Goal: Task Accomplishment & Management: Manage account settings

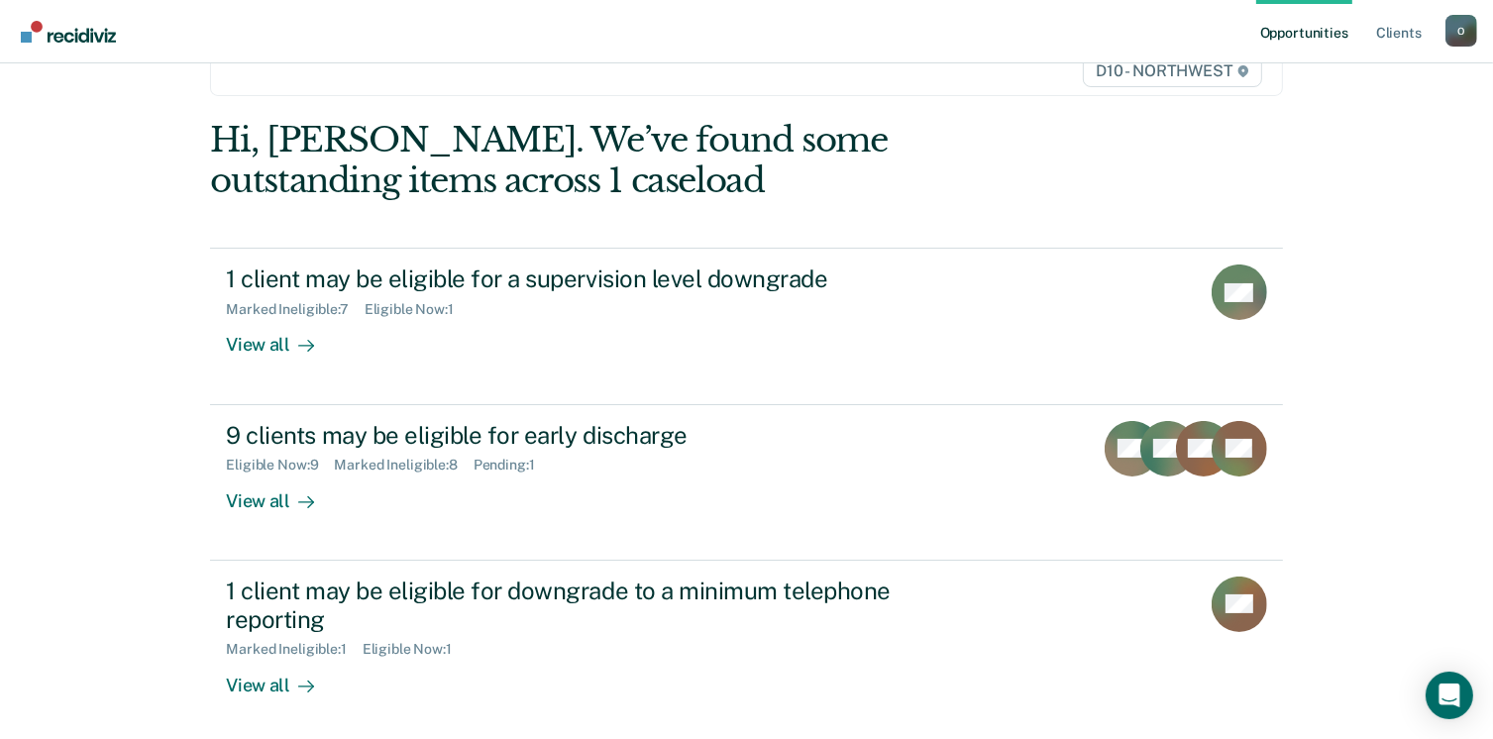
scroll to position [263, 0]
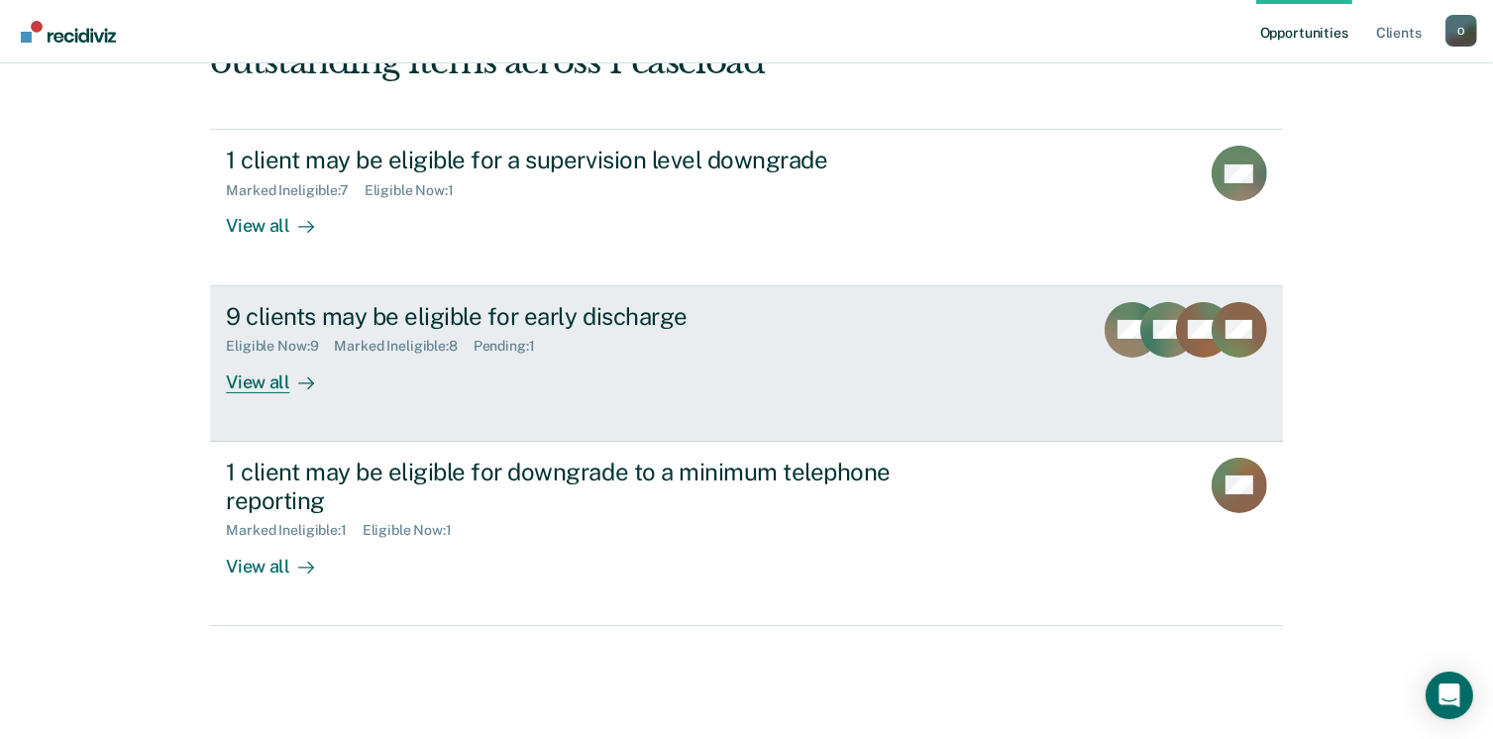
click at [503, 317] on div "9 clients may be eligible for early discharge" at bounding box center [573, 316] width 695 height 29
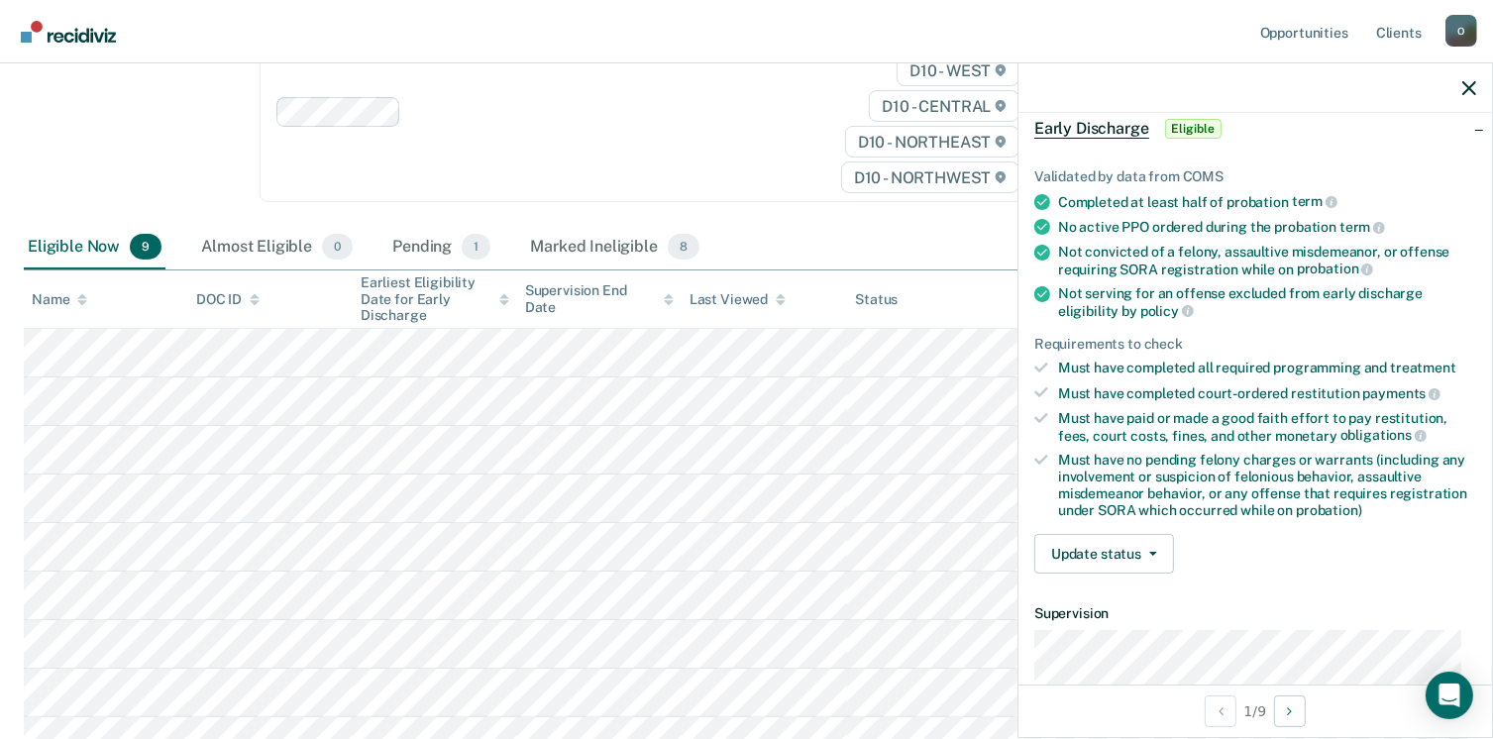
scroll to position [132, 0]
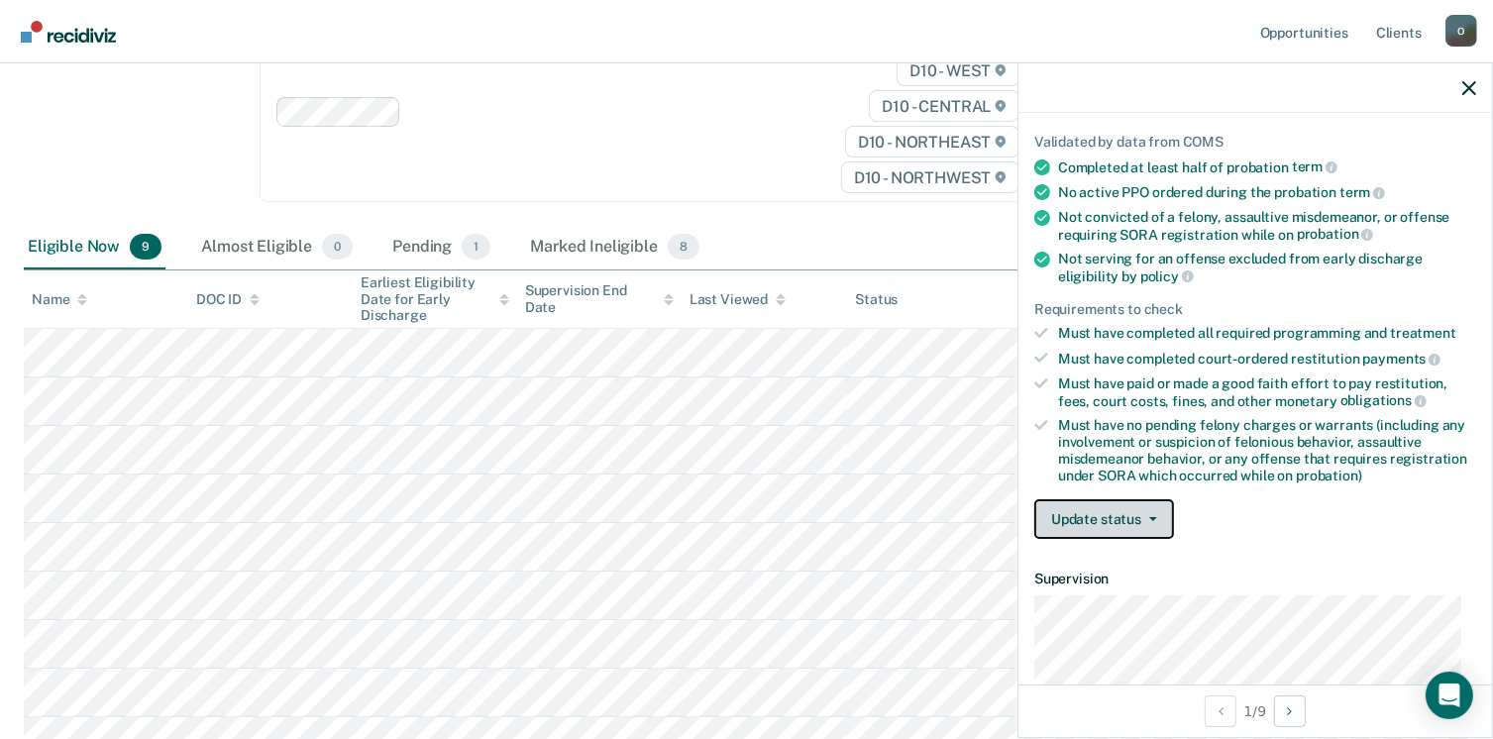
click at [1153, 517] on icon "button" at bounding box center [1153, 519] width 8 height 4
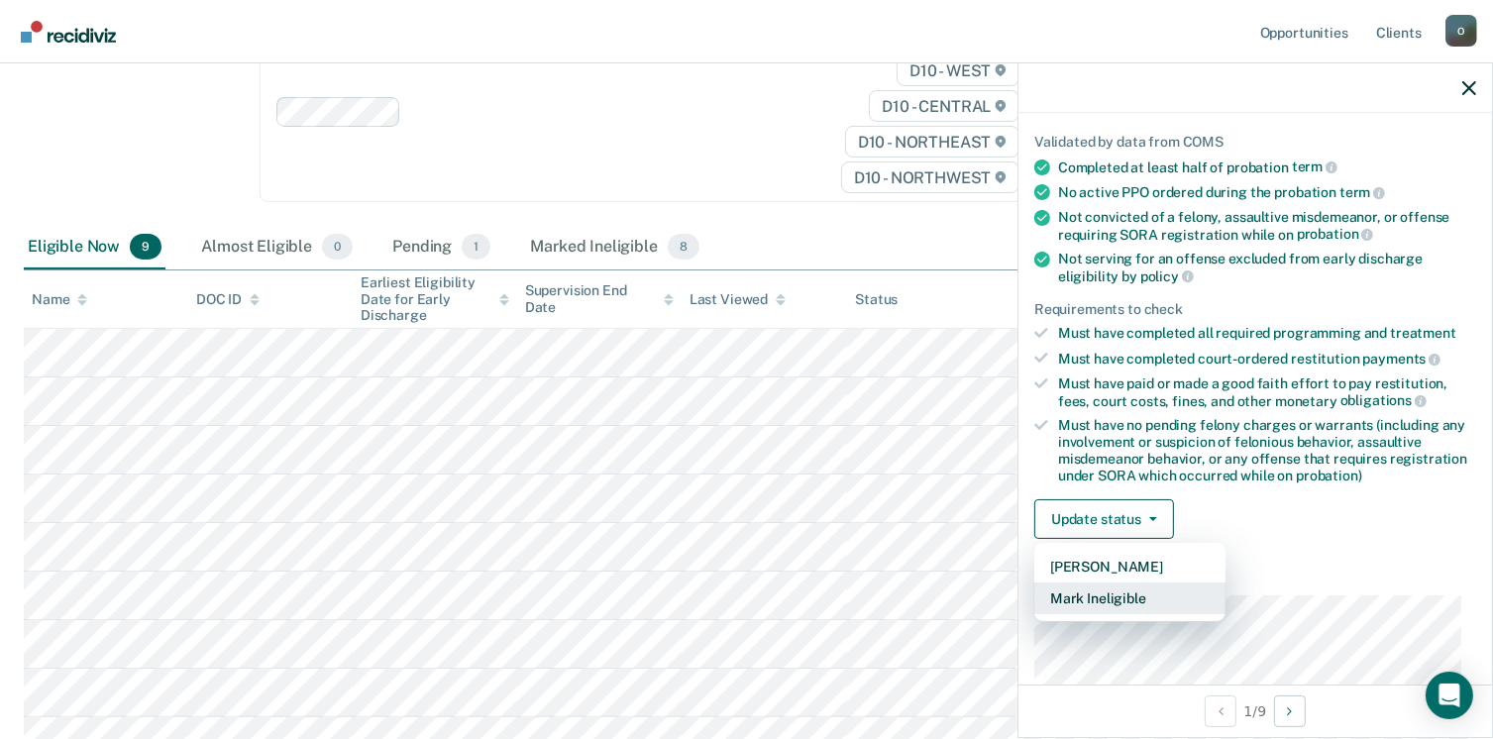
click at [1121, 582] on button "Mark Ineligible" at bounding box center [1129, 598] width 191 height 32
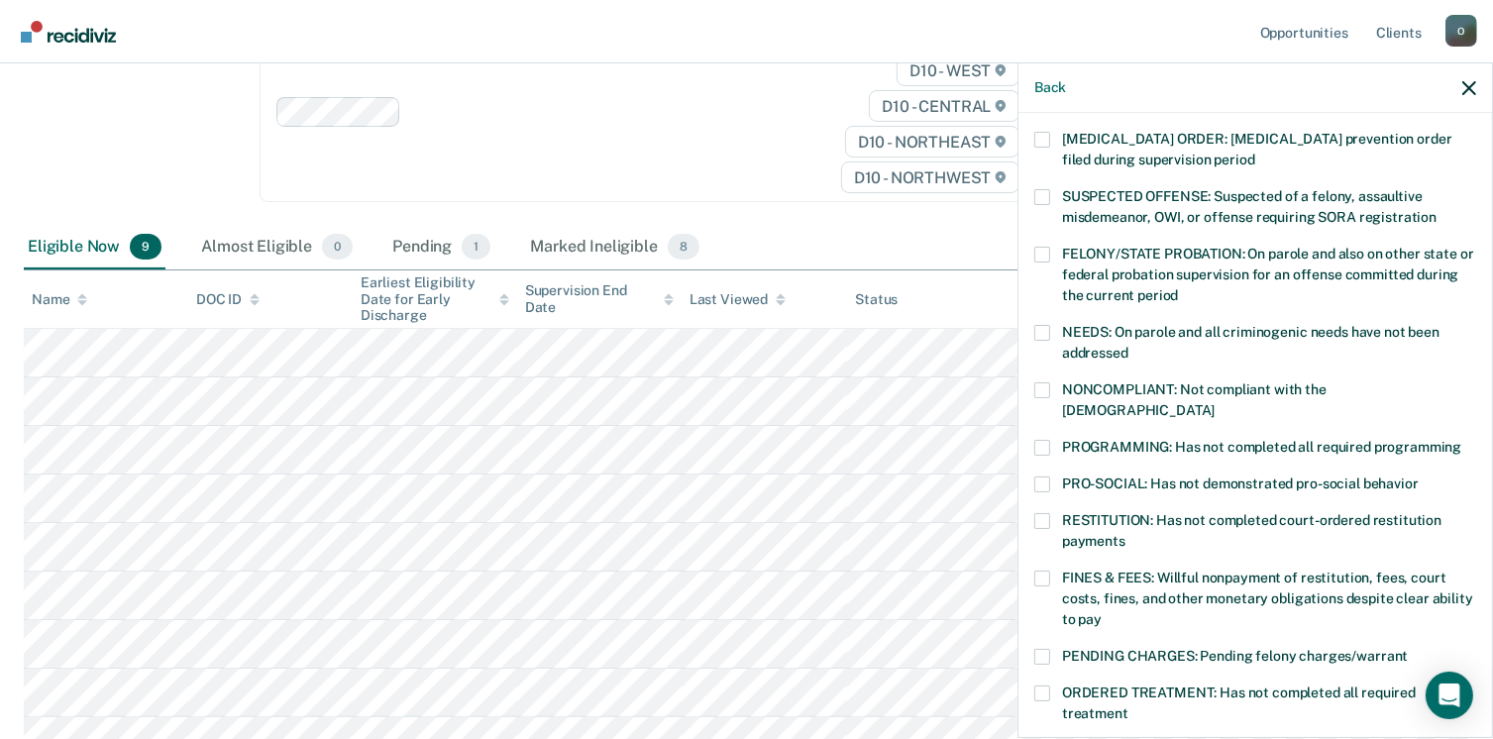
click at [1046, 382] on span at bounding box center [1042, 390] width 16 height 16
click at [1214, 403] on input "NONCOMPLIANT: Not compliant with the [DEMOGRAPHIC_DATA]" at bounding box center [1214, 403] width 0 height 0
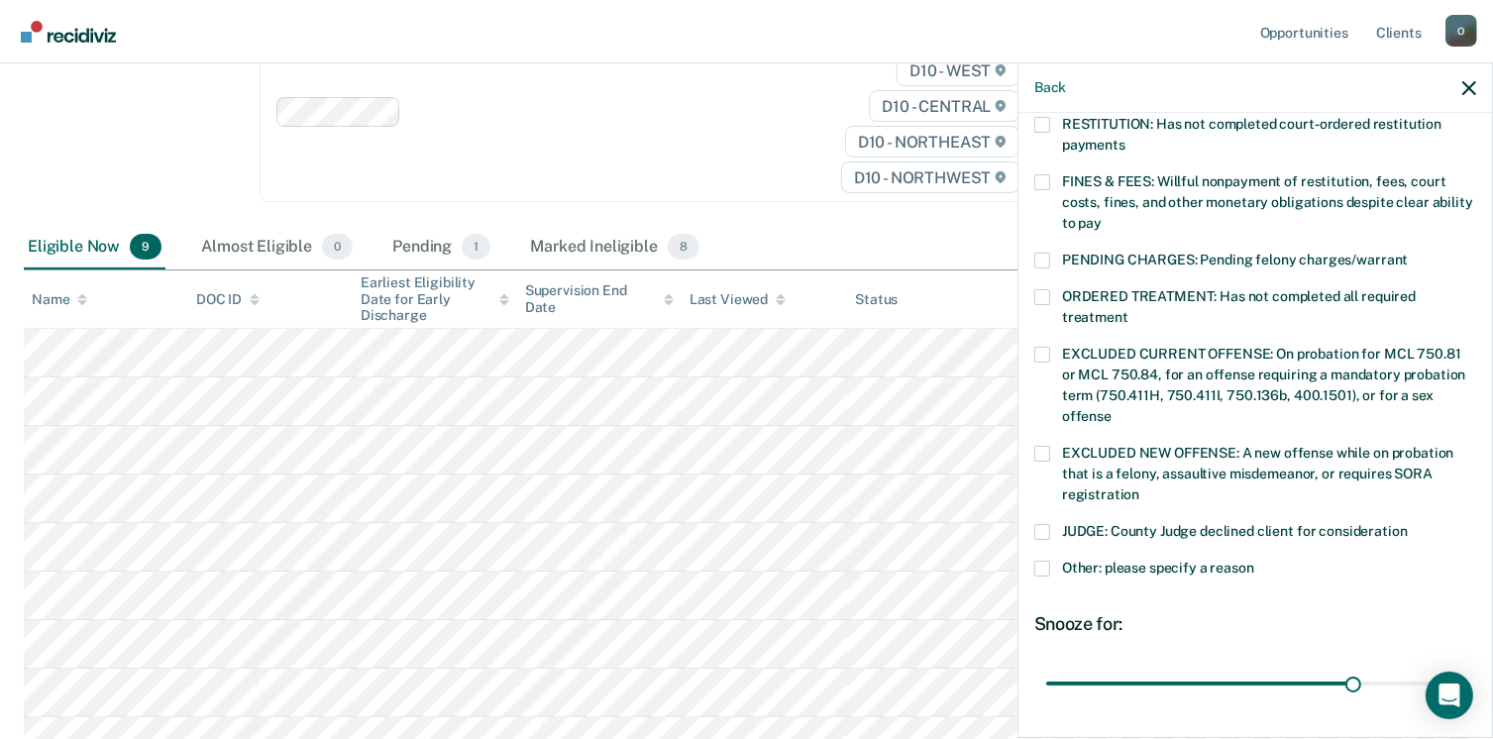
scroll to position [396, 0]
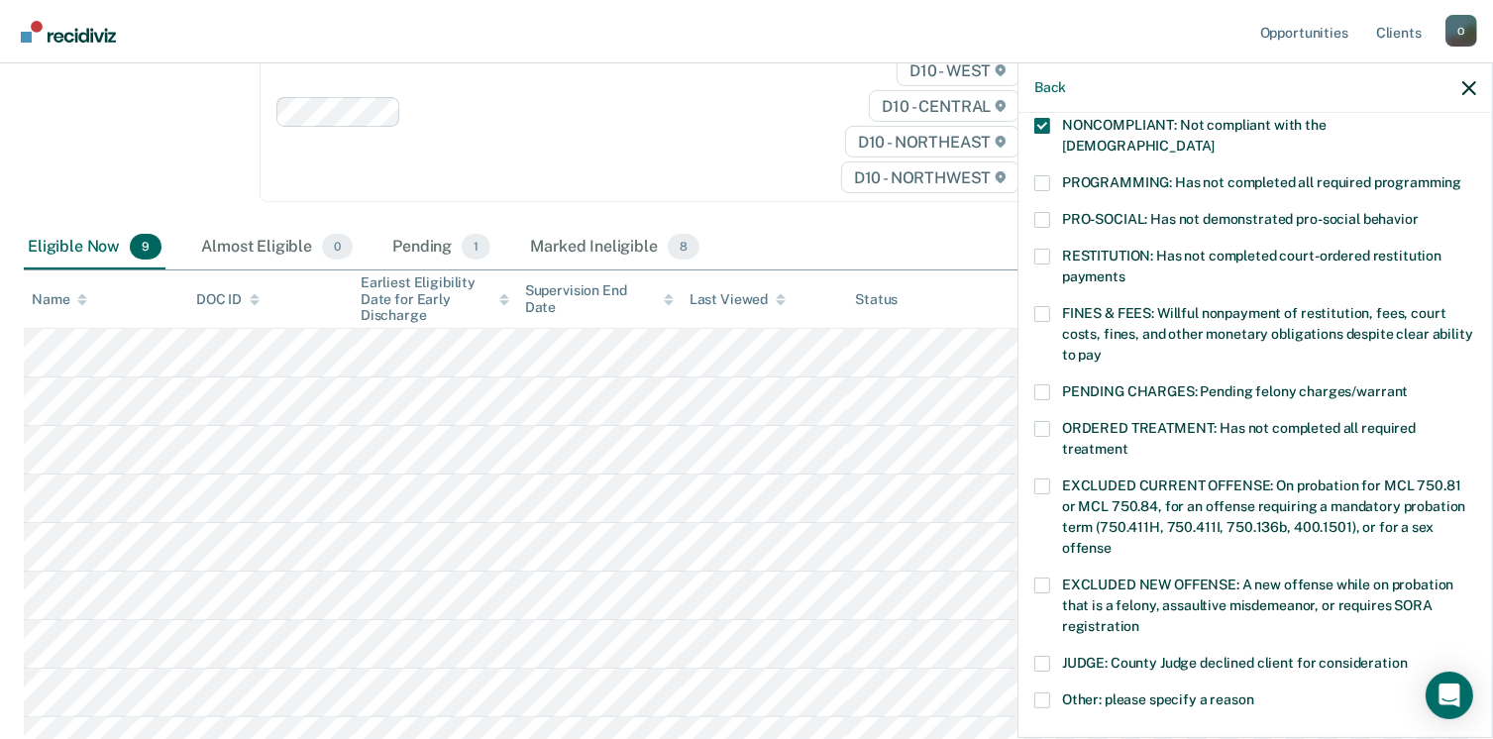
click at [1058, 175] on label "PROGRAMMING: Has not completed all required programming" at bounding box center [1255, 185] width 442 height 21
click at [1461, 175] on input "PROGRAMMING: Has not completed all required programming" at bounding box center [1461, 175] width 0 height 0
click at [1046, 123] on span at bounding box center [1042, 126] width 16 height 16
click at [1214, 139] on input "NONCOMPLIANT: Not compliant with the [DEMOGRAPHIC_DATA]" at bounding box center [1214, 139] width 0 height 0
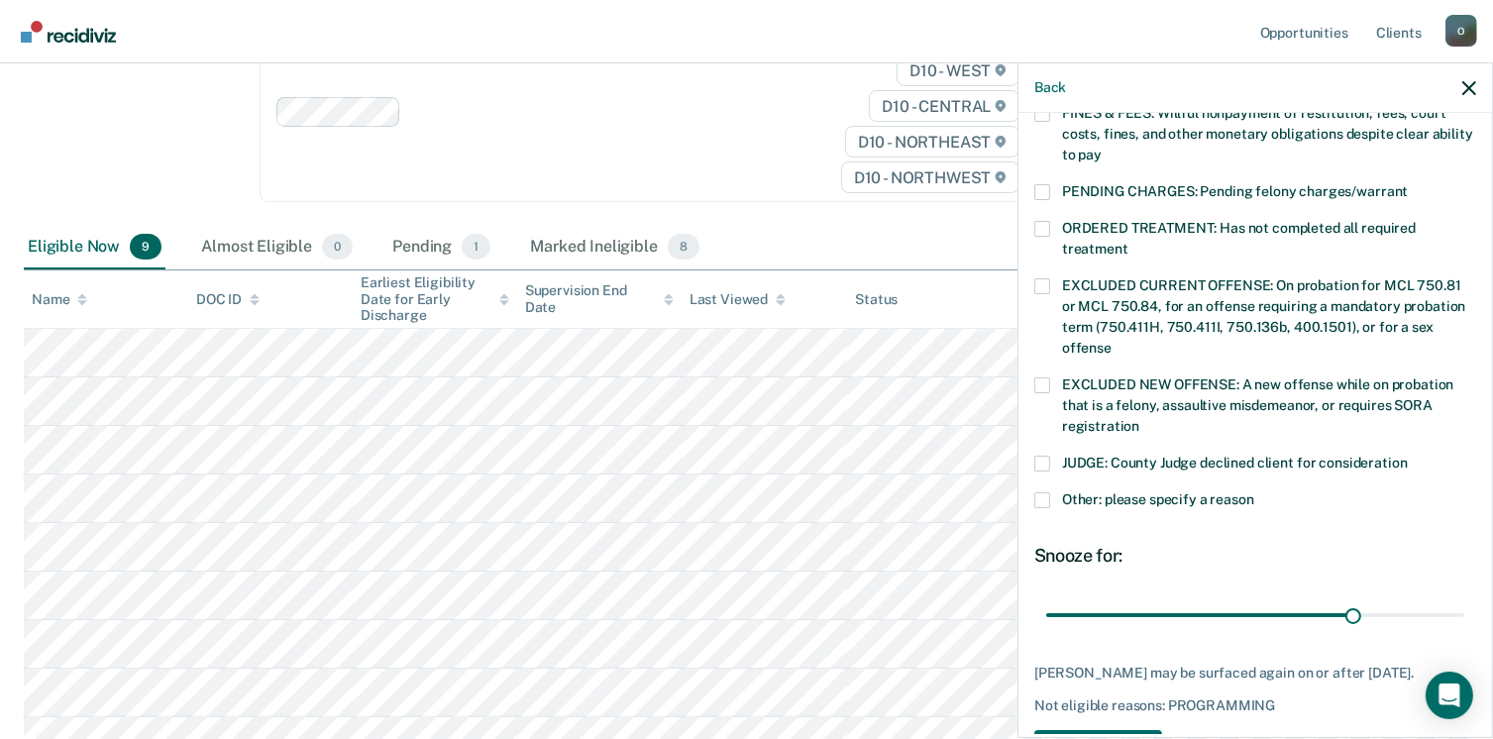
scroll to position [645, 0]
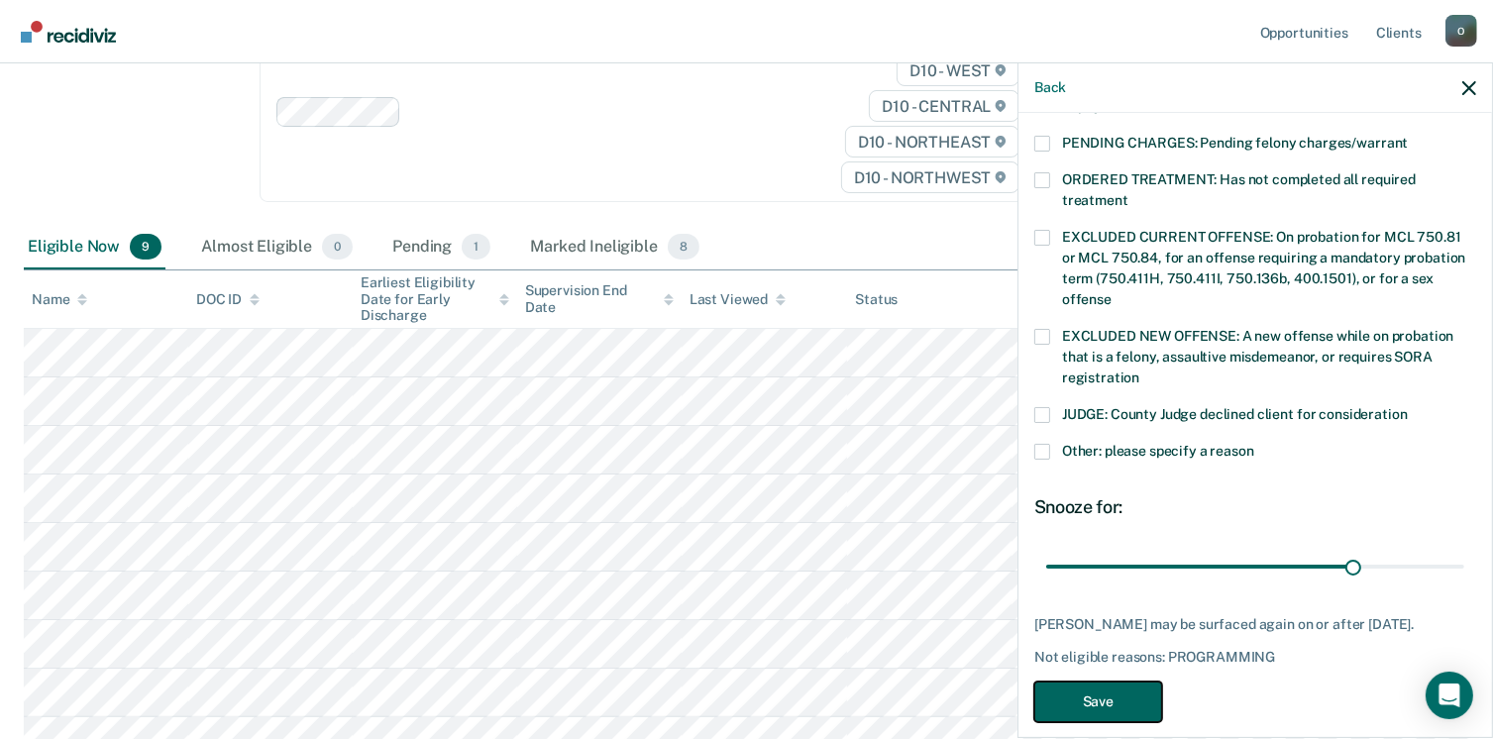
click at [1113, 682] on button "Save" at bounding box center [1098, 701] width 128 height 41
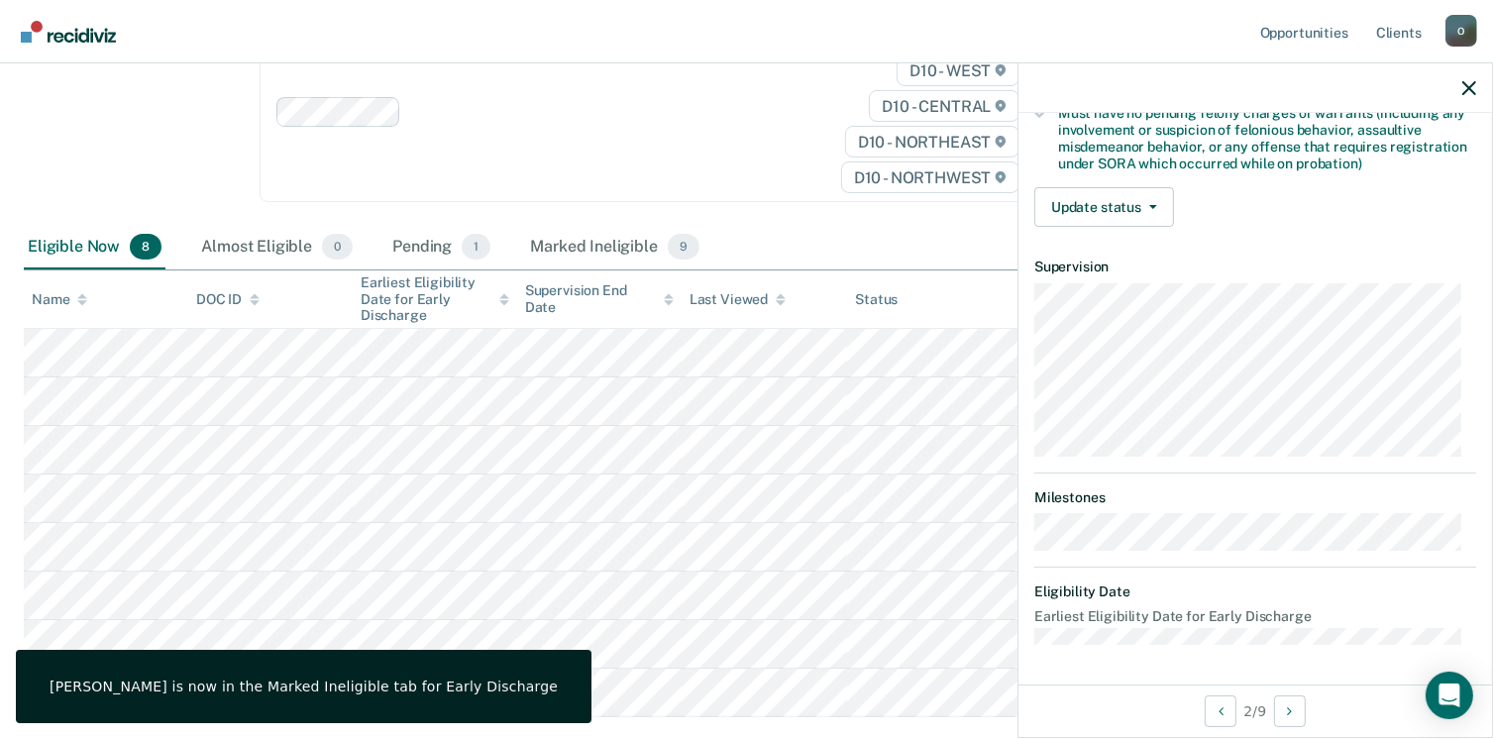
scroll to position [416, 0]
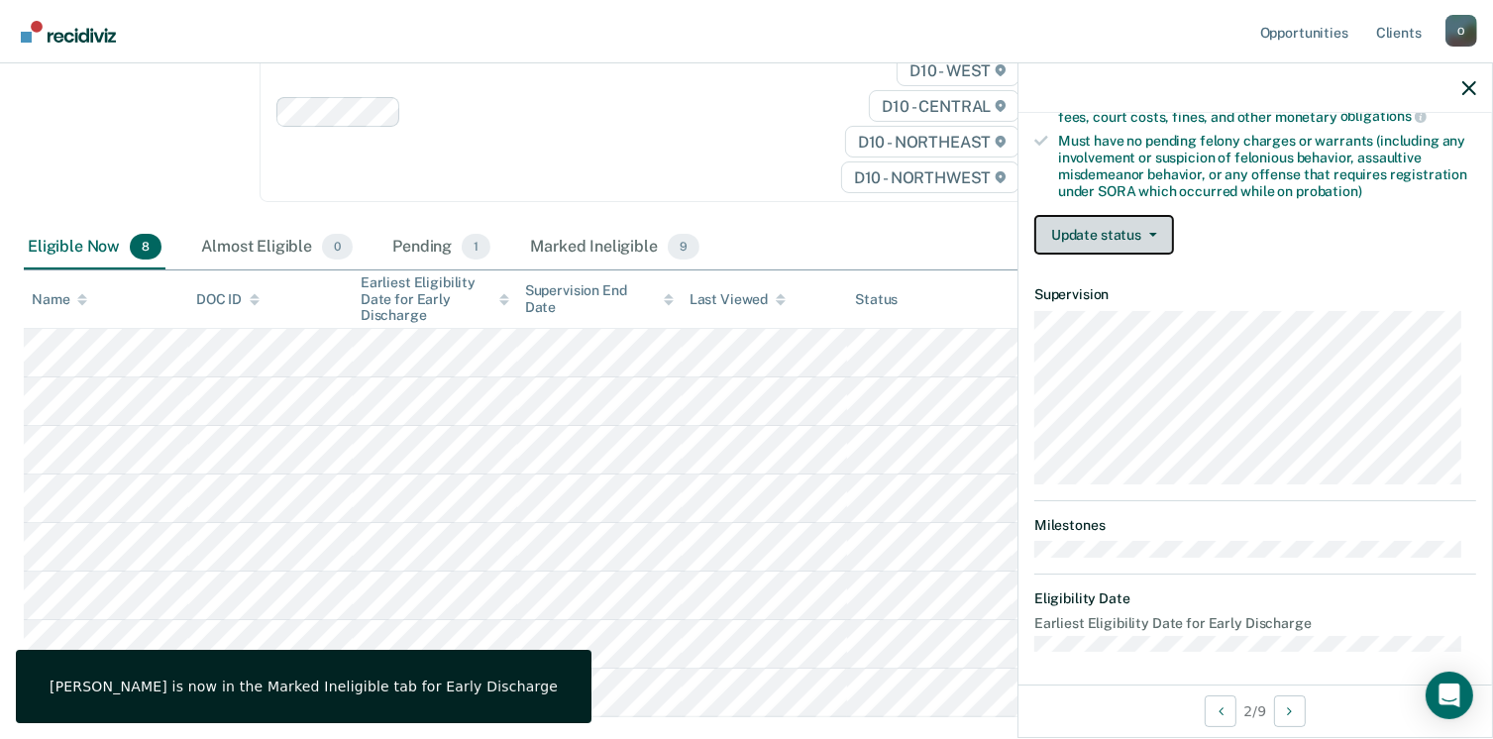
click at [1100, 225] on button "Update status" at bounding box center [1104, 235] width 140 height 40
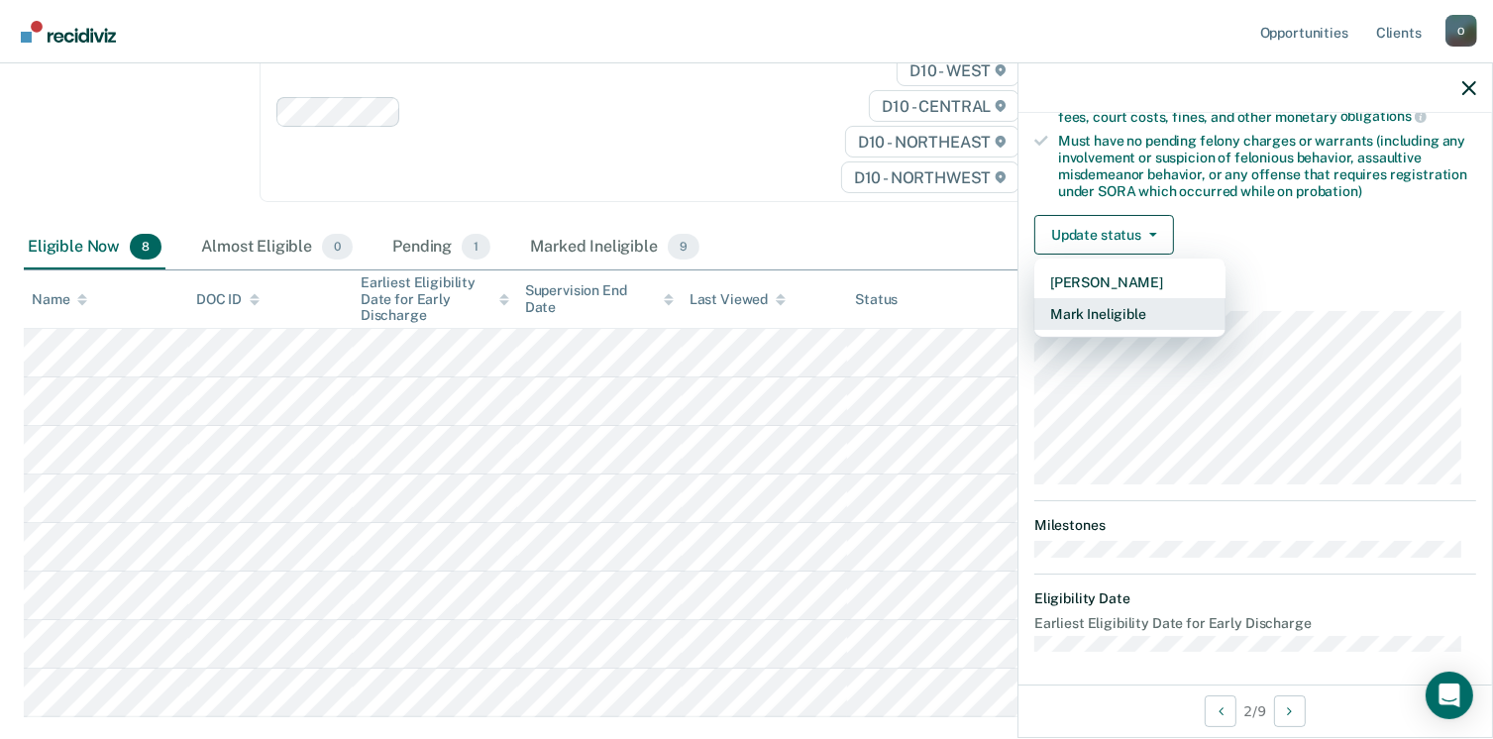
click at [1096, 314] on button "Mark Ineligible" at bounding box center [1129, 314] width 191 height 32
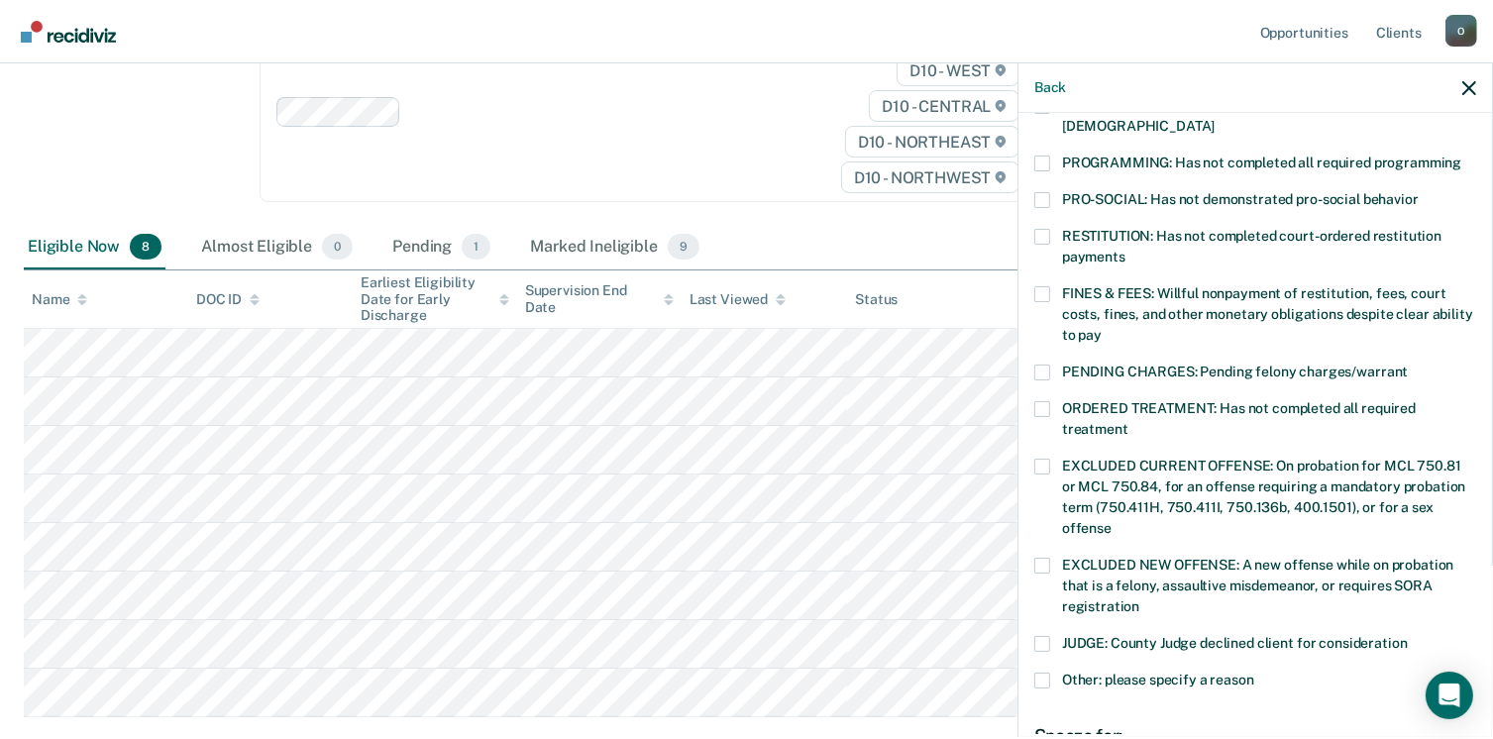
scroll to position [283, 0]
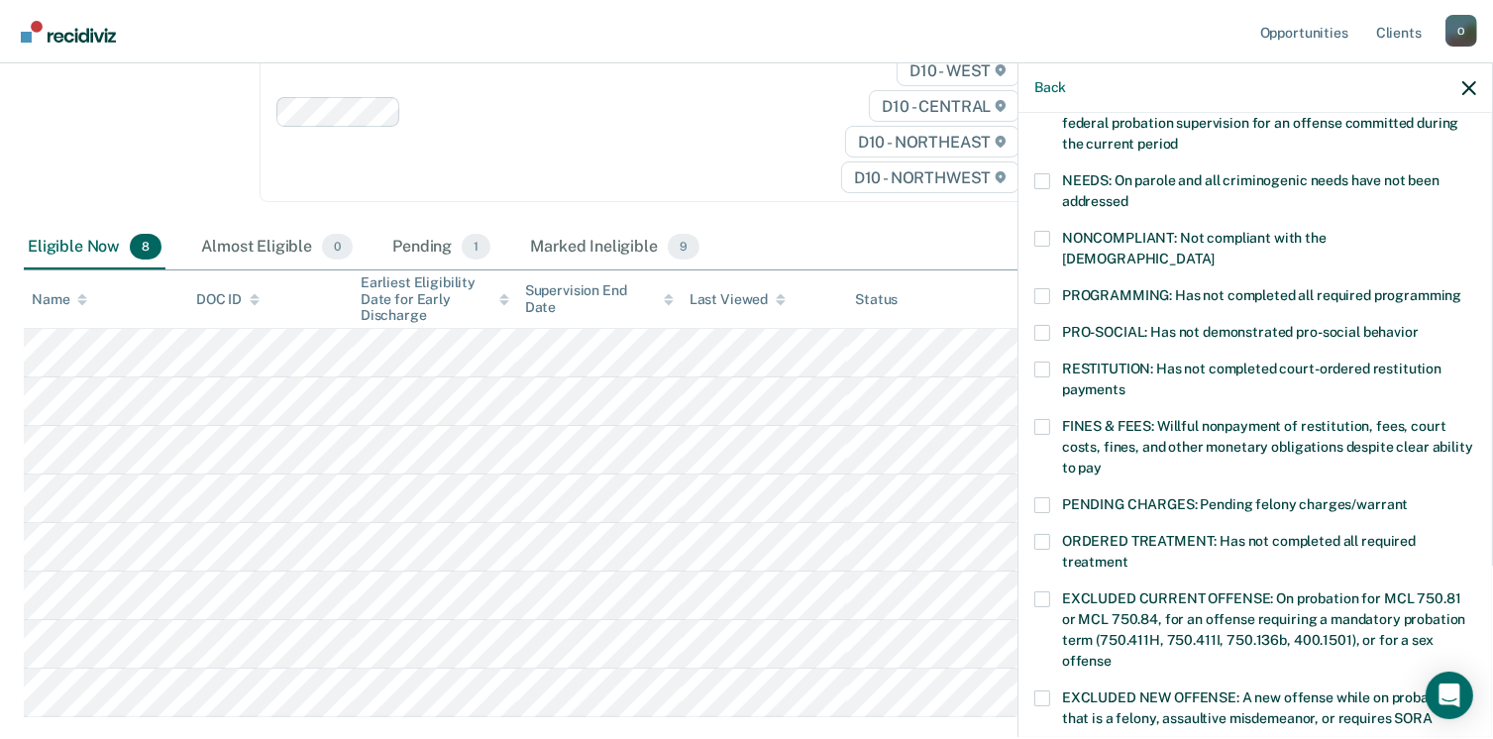
click at [1039, 419] on span at bounding box center [1042, 427] width 16 height 16
click at [1101, 461] on input "FINES & FEES: Willful nonpayment of restitution, fees, court costs, fines, and …" at bounding box center [1101, 461] width 0 height 0
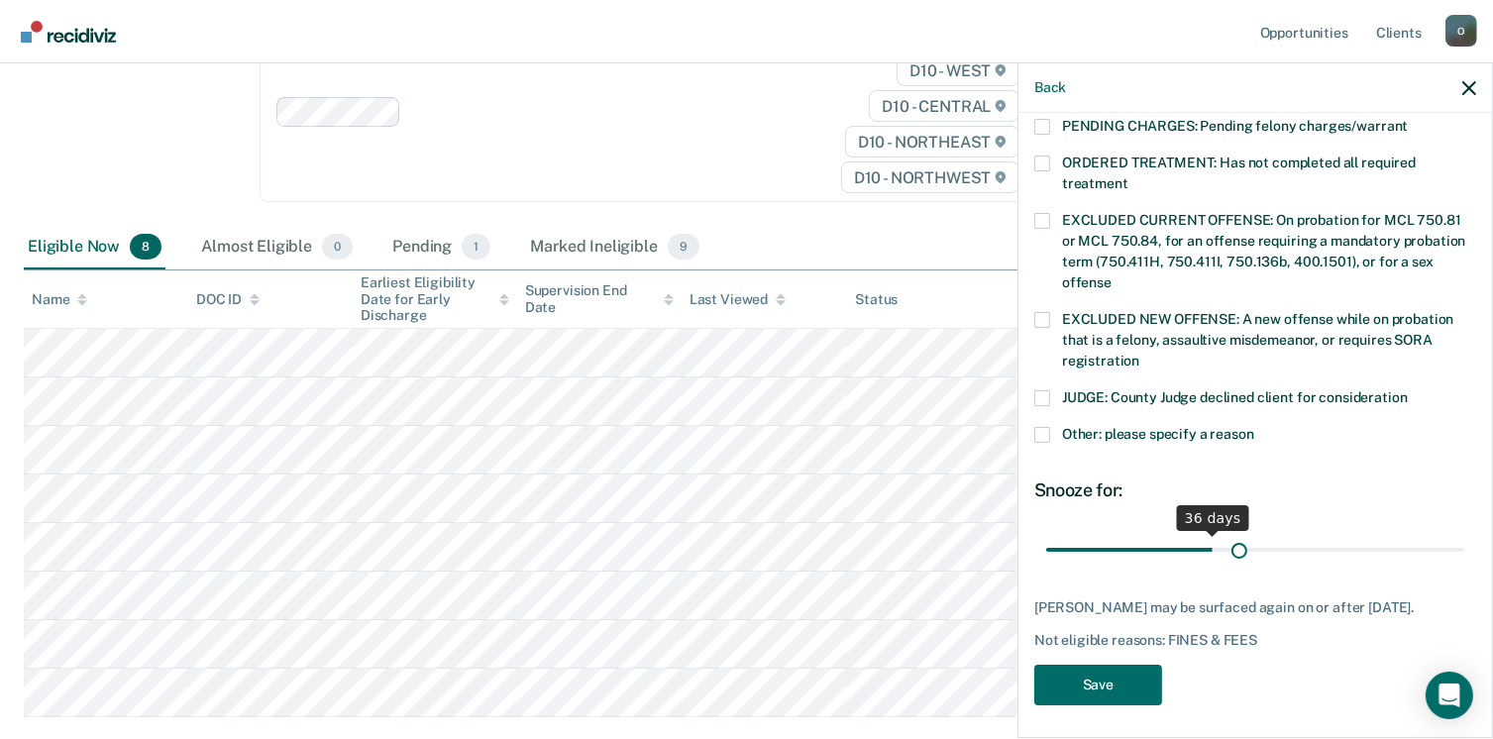
scroll to position [662, 0]
drag, startPoint x: 1184, startPoint y: 532, endPoint x: 1235, endPoint y: 537, distance: 51.7
type input "43"
click at [1235, 537] on input "range" at bounding box center [1255, 550] width 418 height 35
click at [1111, 690] on button "Save" at bounding box center [1098, 685] width 128 height 41
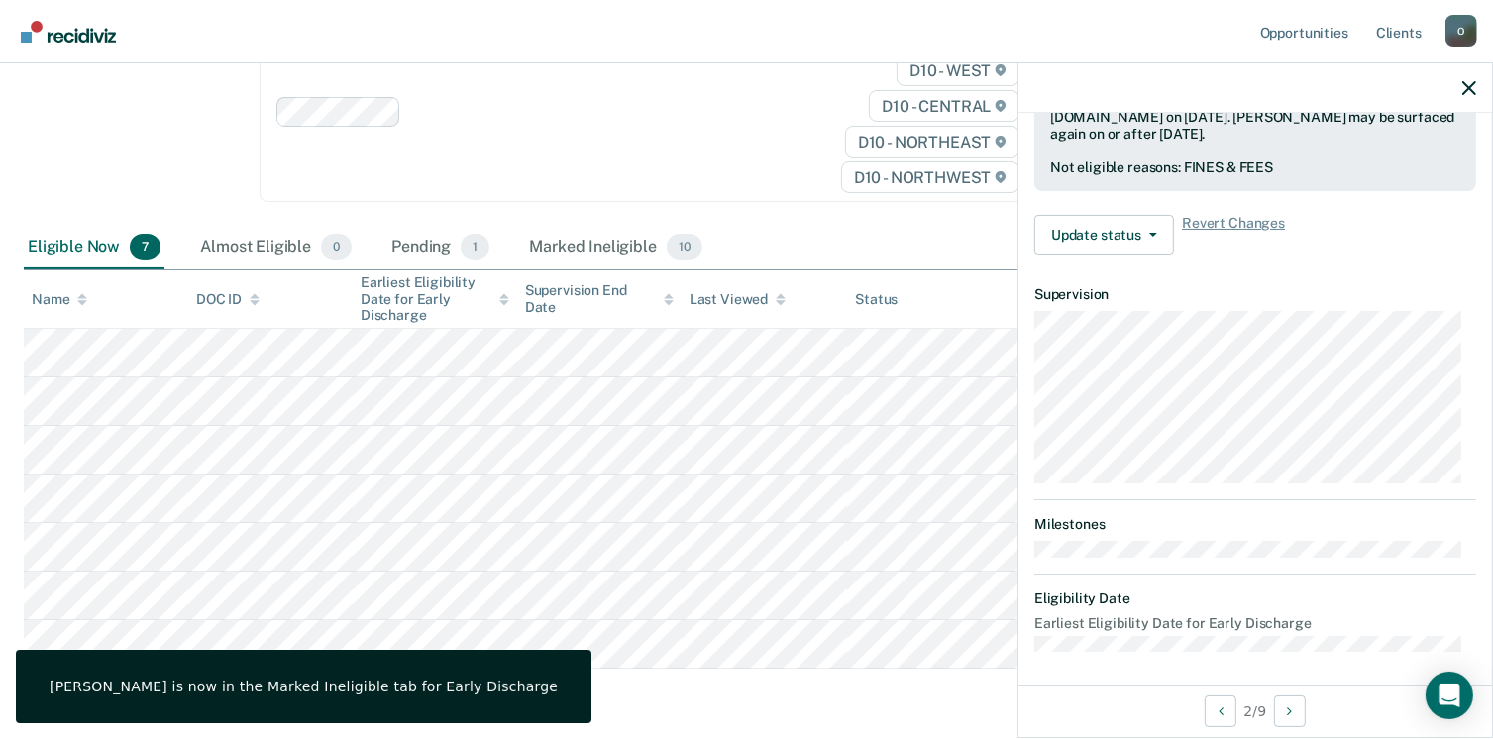
scroll to position [416, 0]
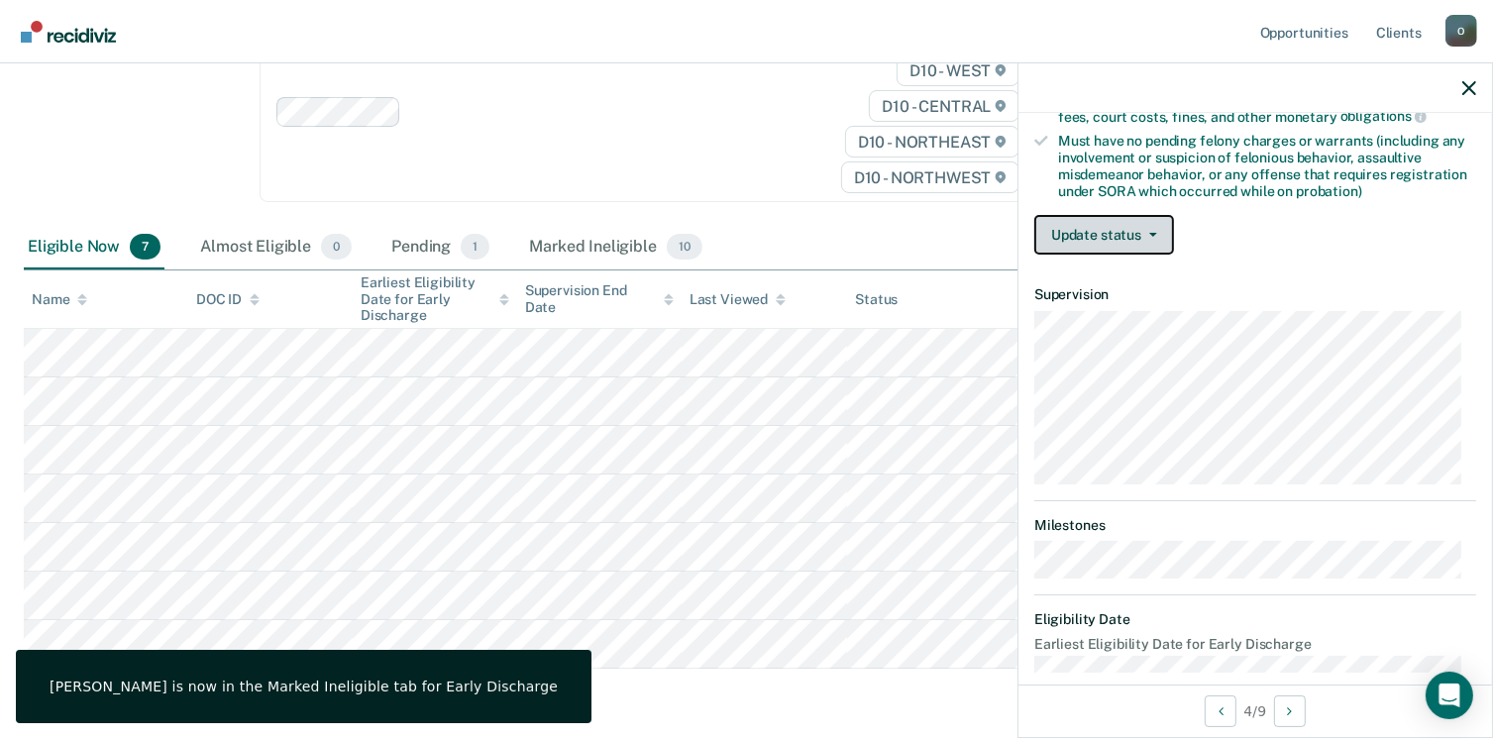
click at [1153, 234] on button "Update status" at bounding box center [1104, 235] width 140 height 40
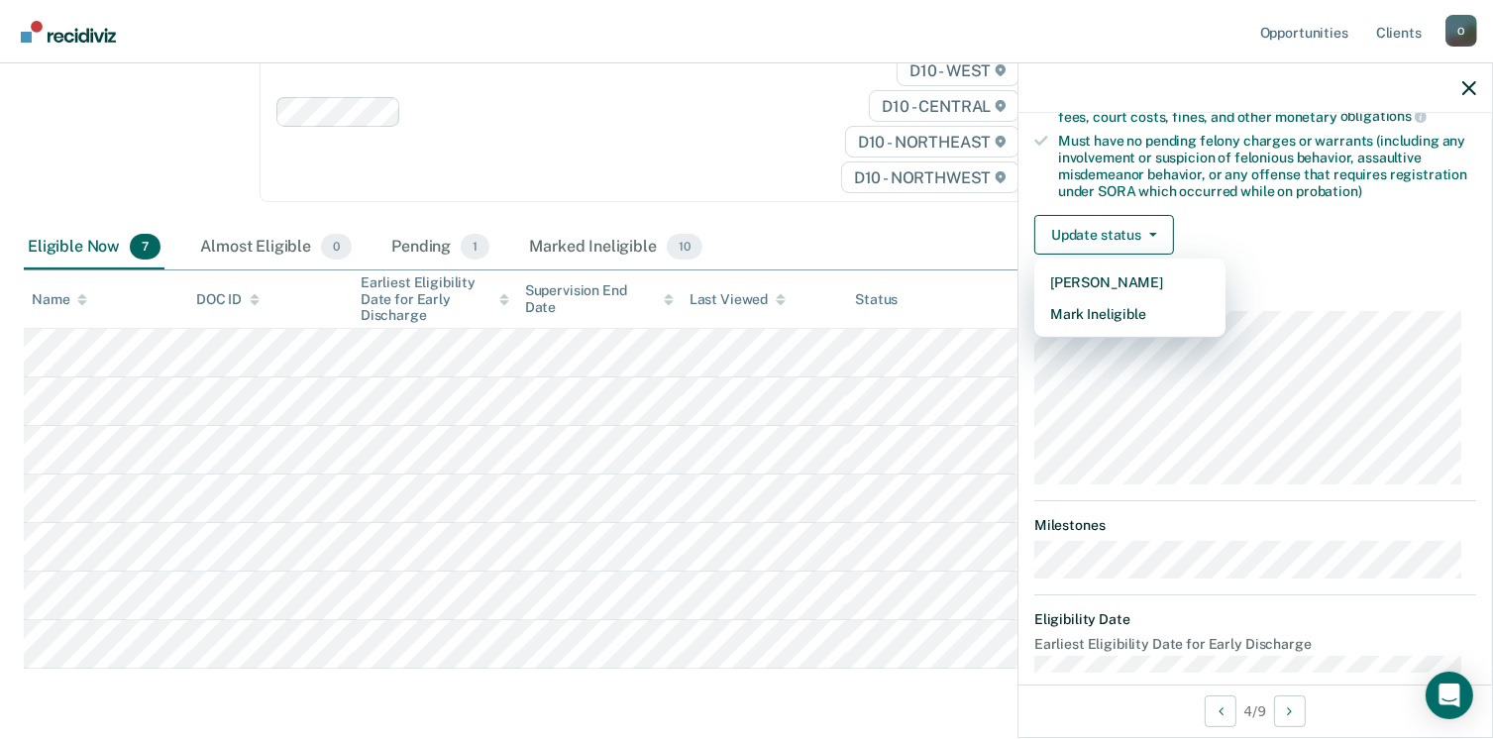
click at [170, 175] on div "Early Discharge Classification Review Early Discharge Minimum Telephone Reporti…" at bounding box center [130, 123] width 212 height 205
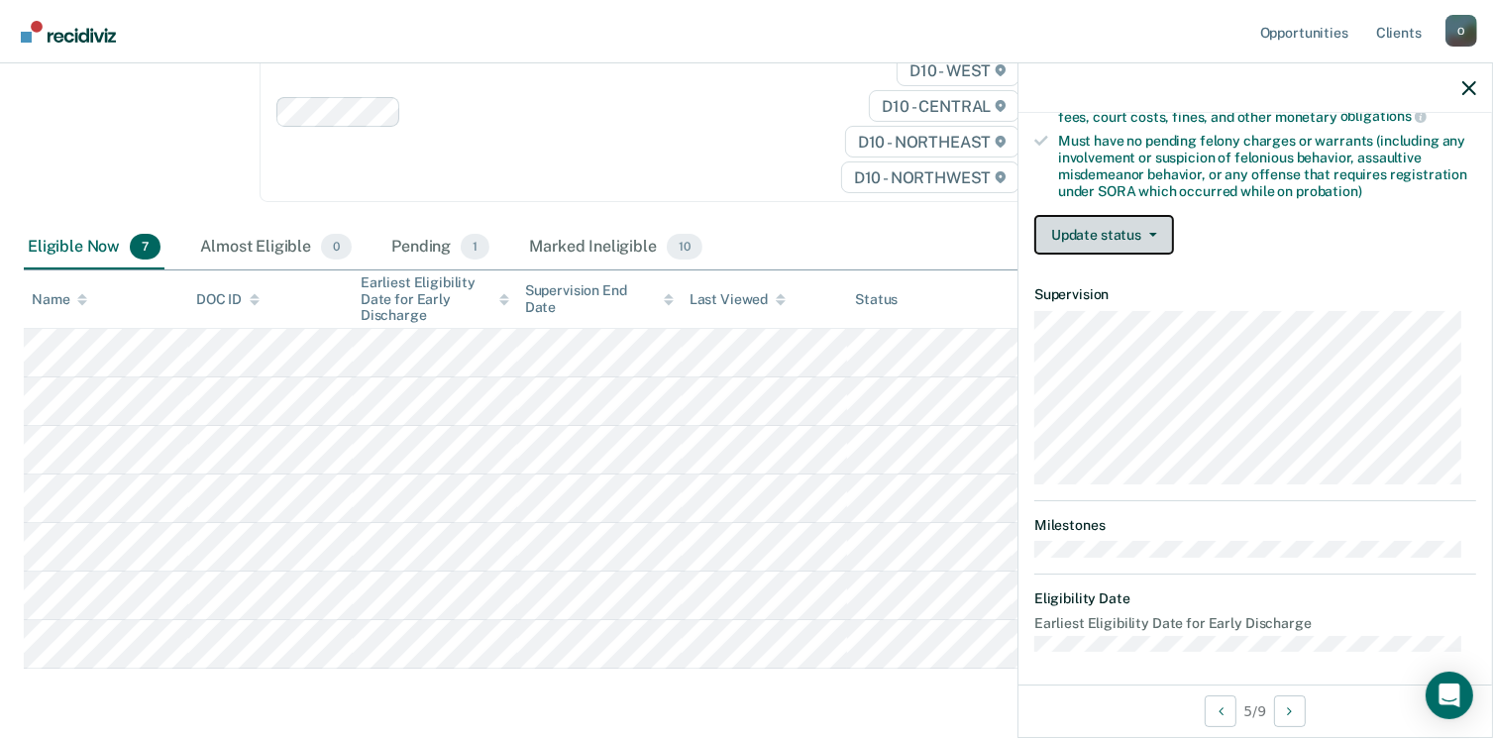
click at [1098, 243] on button "Update status" at bounding box center [1104, 235] width 140 height 40
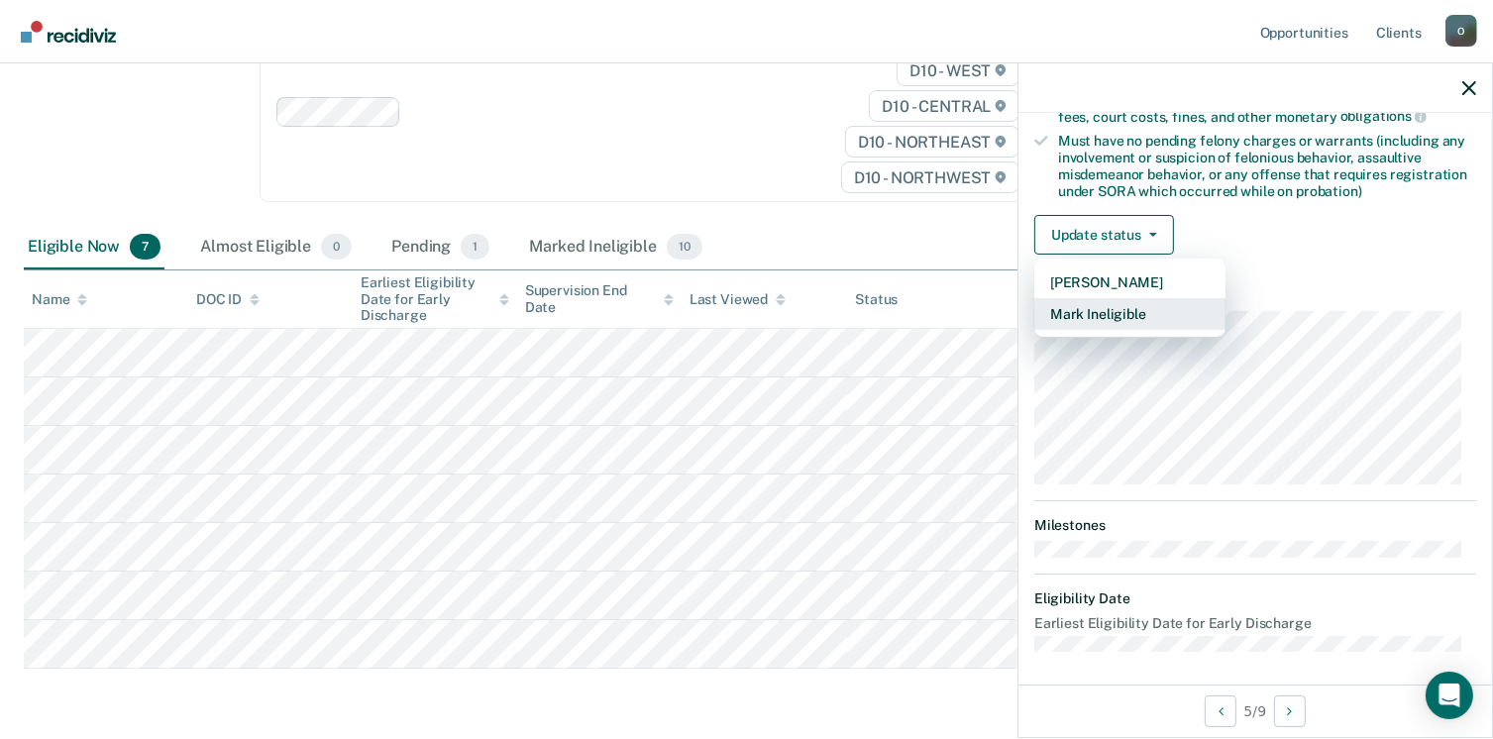
click at [1094, 310] on button "Mark Ineligible" at bounding box center [1129, 314] width 191 height 32
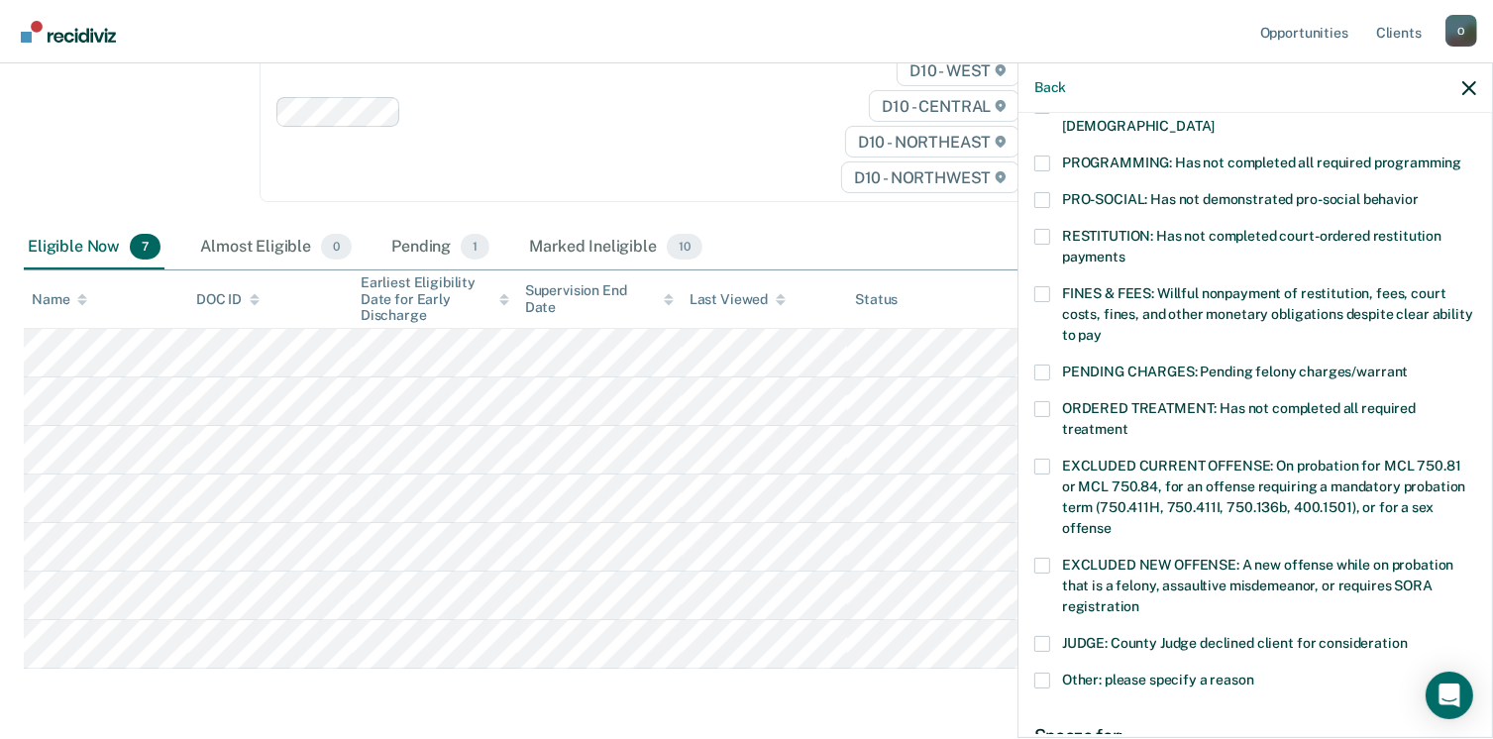
click at [1038, 673] on span at bounding box center [1042, 681] width 16 height 16
click at [1254, 673] on input "Other: please specify a reason" at bounding box center [1254, 673] width 0 height 0
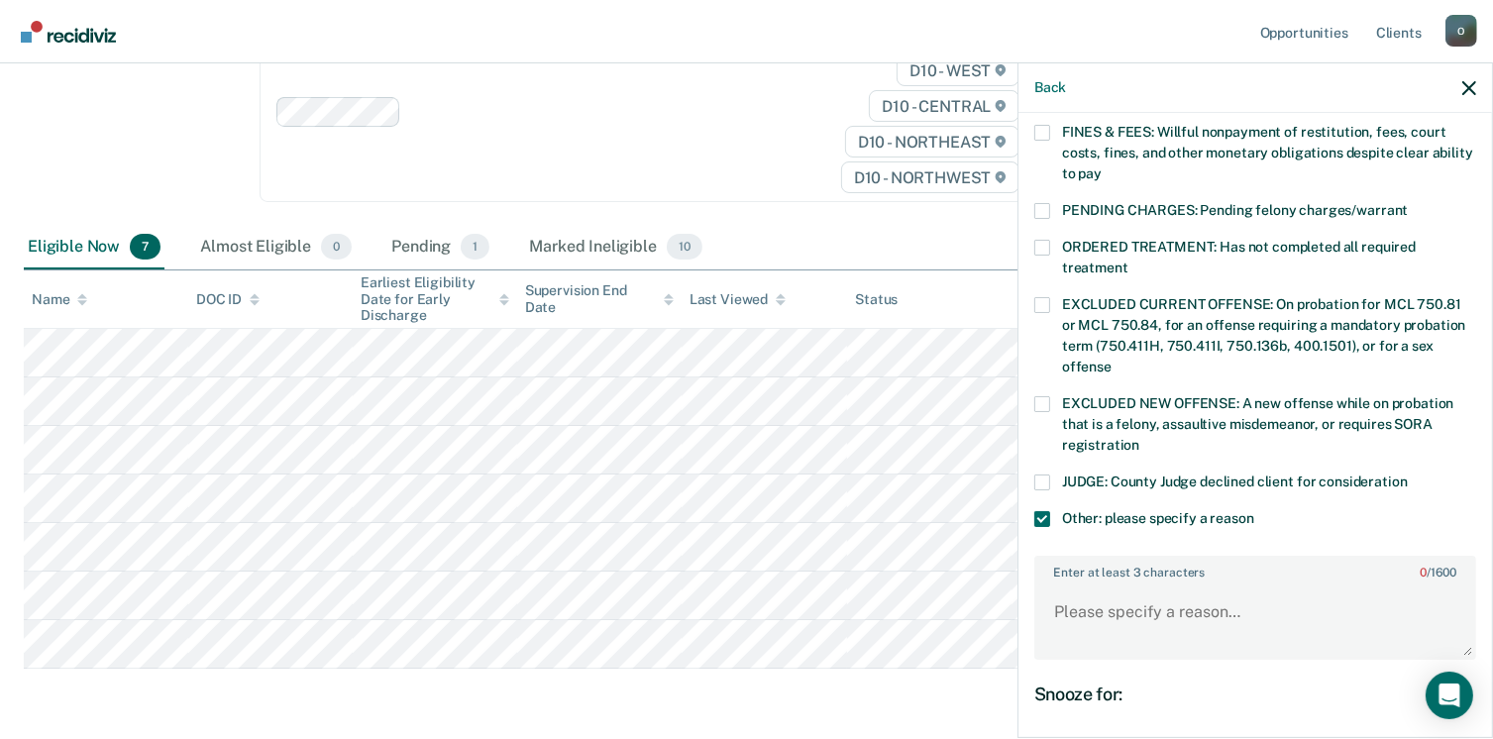
scroll to position [763, 0]
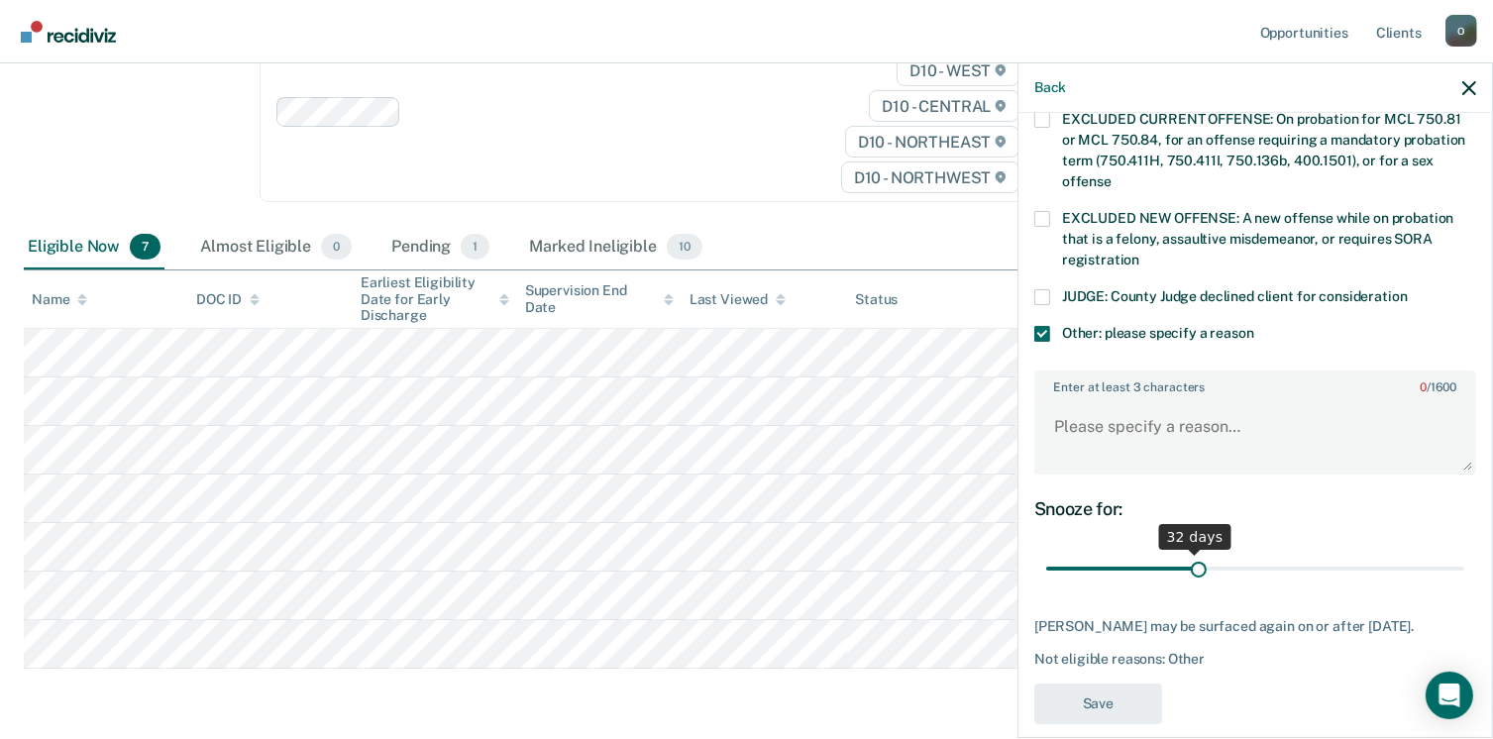
click at [1192, 552] on input "range" at bounding box center [1255, 569] width 418 height 35
drag, startPoint x: 1185, startPoint y: 537, endPoint x: 1218, endPoint y: 550, distance: 36.1
type input "39"
click at [1218, 552] on input "range" at bounding box center [1255, 569] width 418 height 35
click at [1193, 425] on textarea "Enter at least 3 characters 0 / 1600" at bounding box center [1255, 435] width 438 height 73
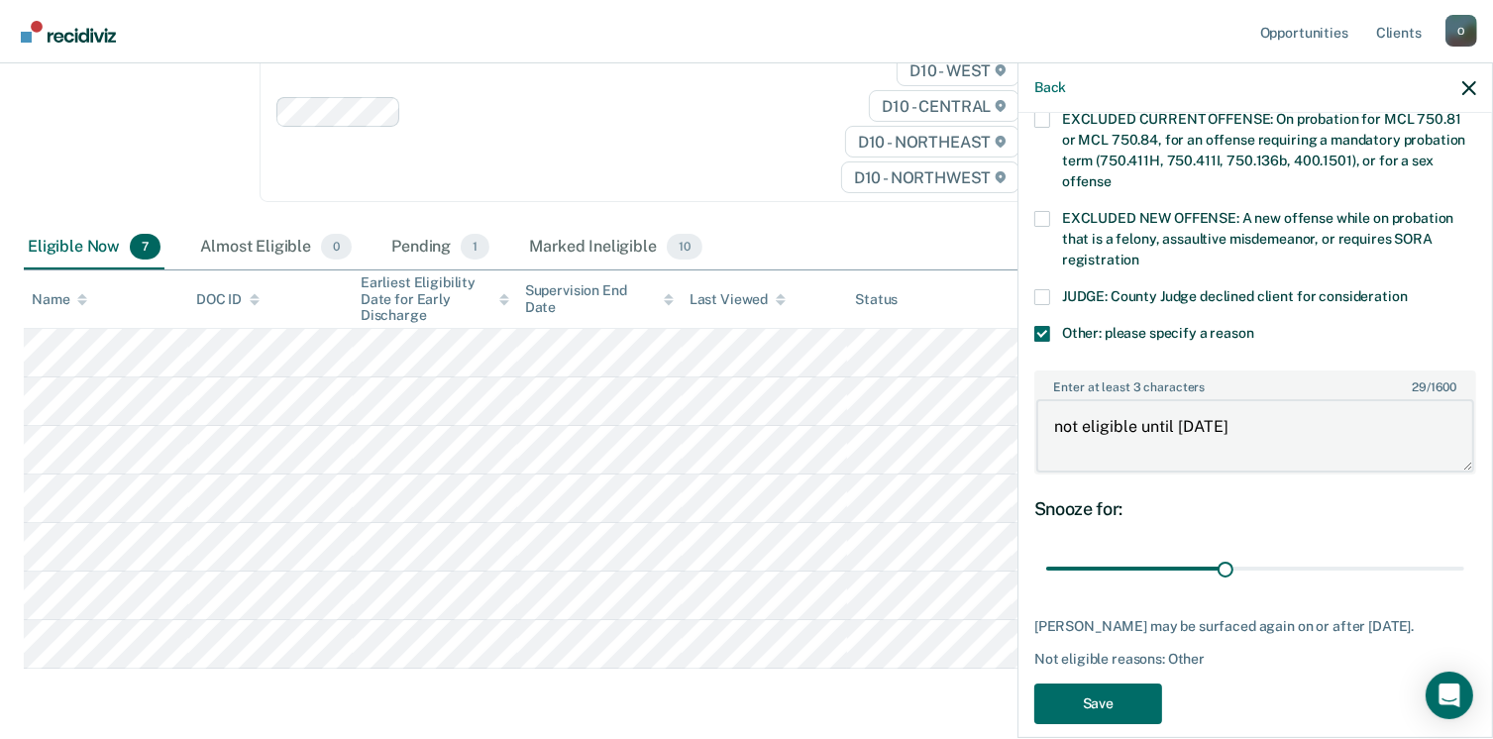
type textarea "not eligible until [DATE]"
click at [1115, 656] on div "KA Which of the following requirements has [PERSON_NAME] not met? [MEDICAL_DATA…" at bounding box center [1255, 55] width 442 height 1362
click at [1112, 683] on button "Save" at bounding box center [1098, 703] width 128 height 41
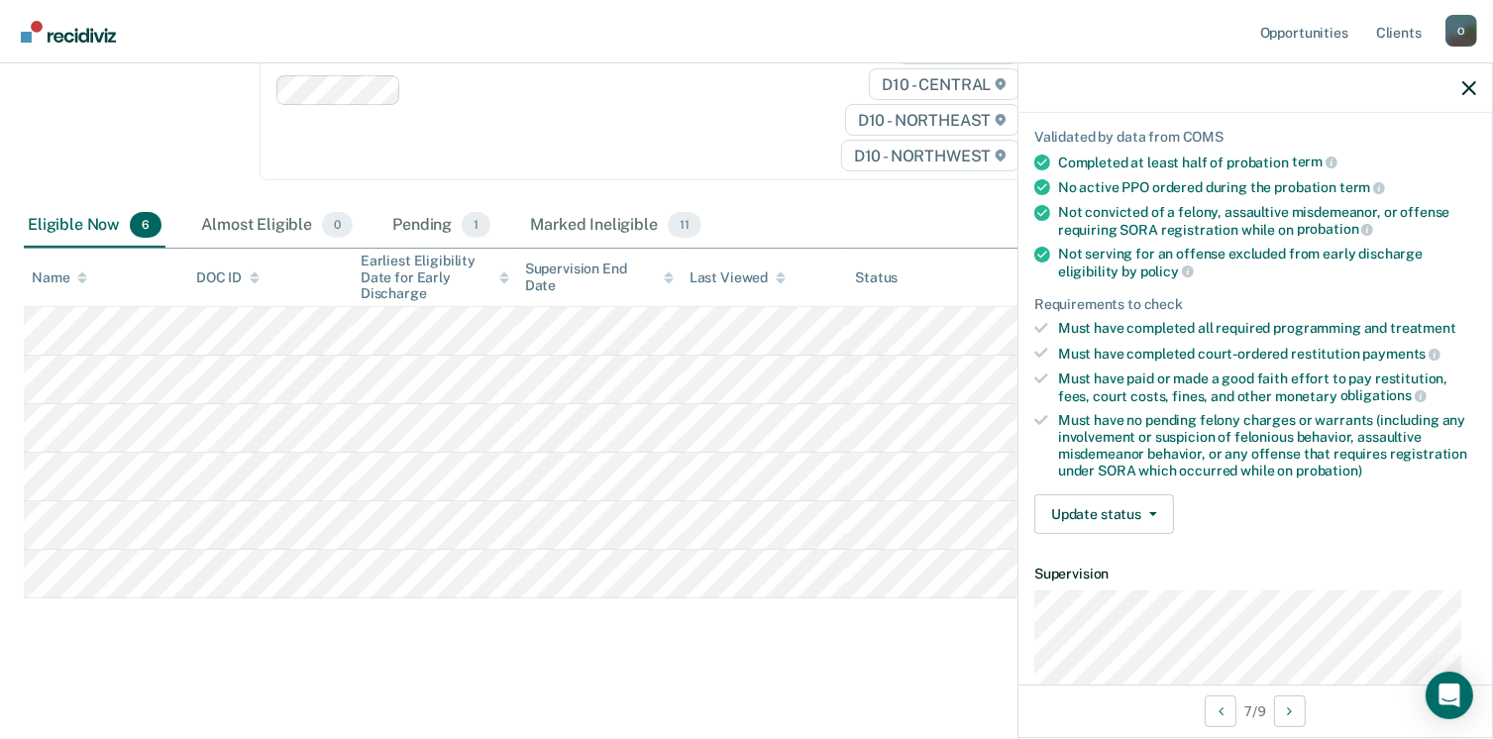
scroll to position [283, 0]
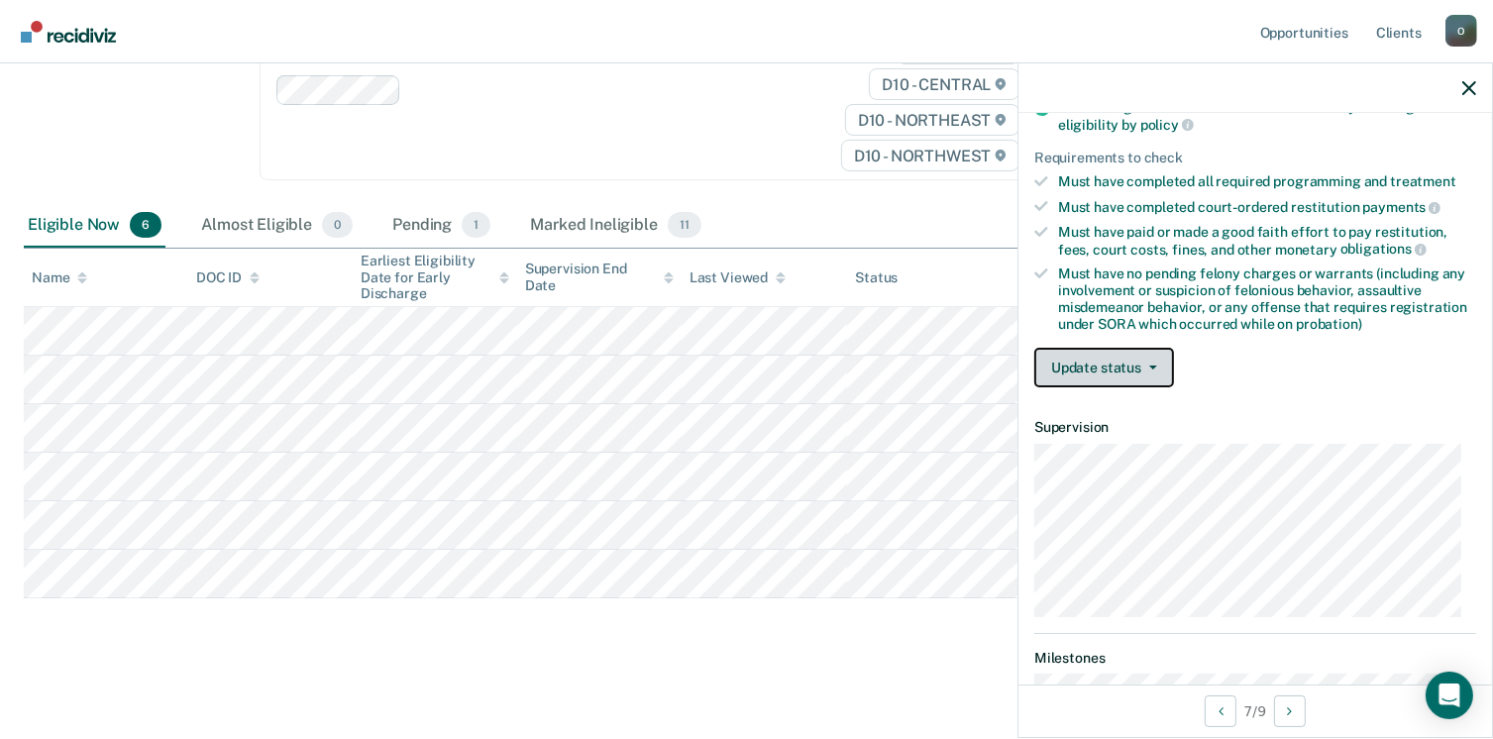
click at [1133, 356] on button "Update status" at bounding box center [1104, 368] width 140 height 40
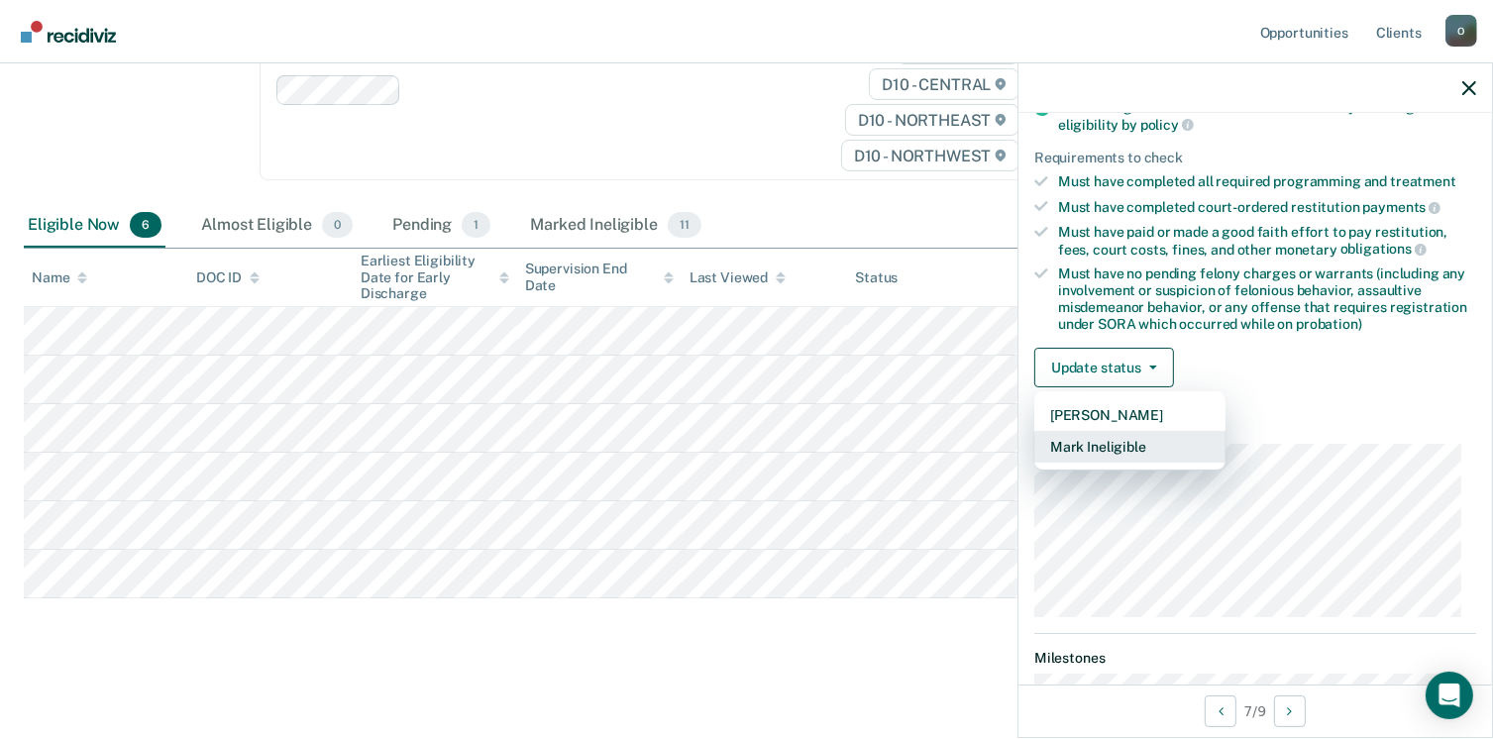
click at [1116, 443] on button "Mark Ineligible" at bounding box center [1129, 447] width 191 height 32
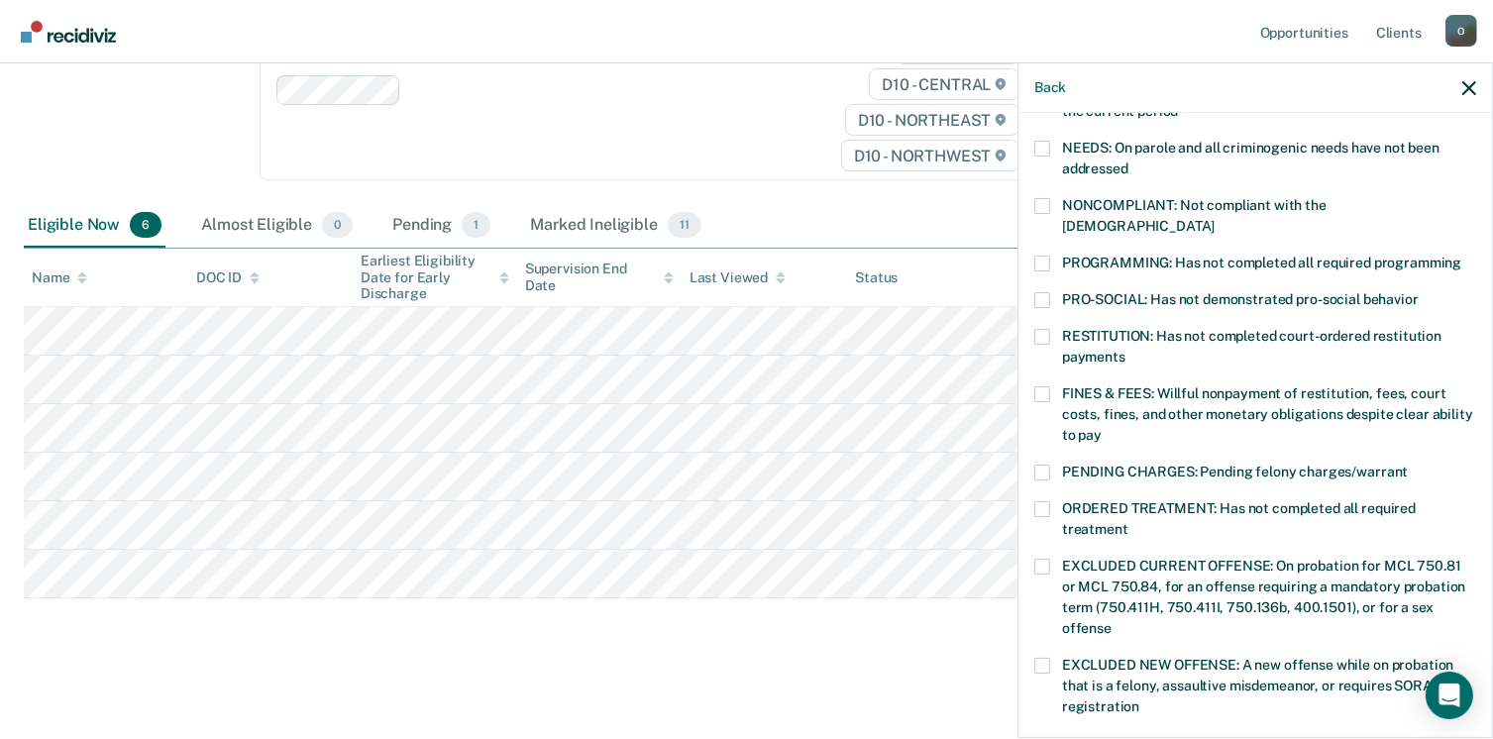
scroll to position [396, 0]
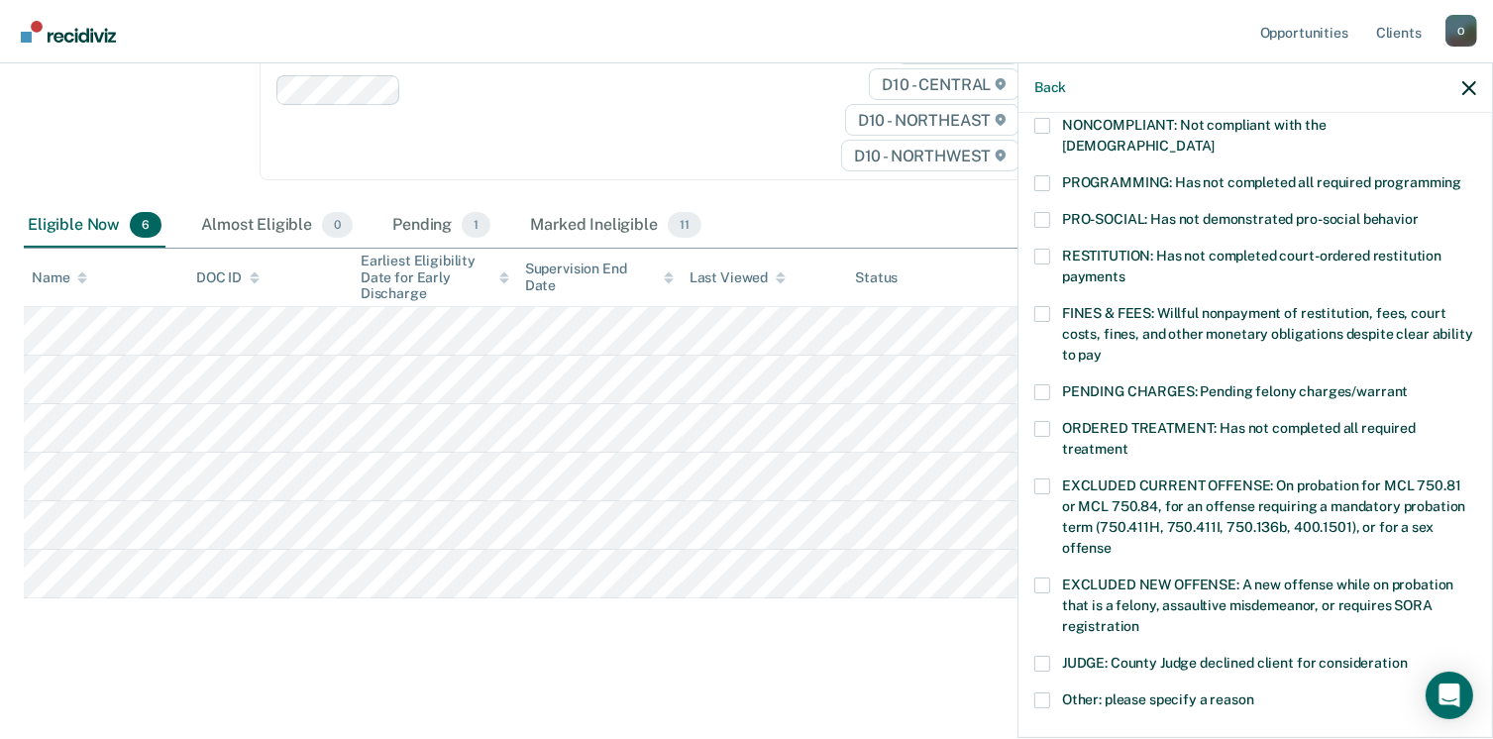
click at [1046, 384] on span at bounding box center [1042, 392] width 16 height 16
click at [1407, 384] on input "PENDING CHARGES: Pending felony charges/warrant" at bounding box center [1407, 384] width 0 height 0
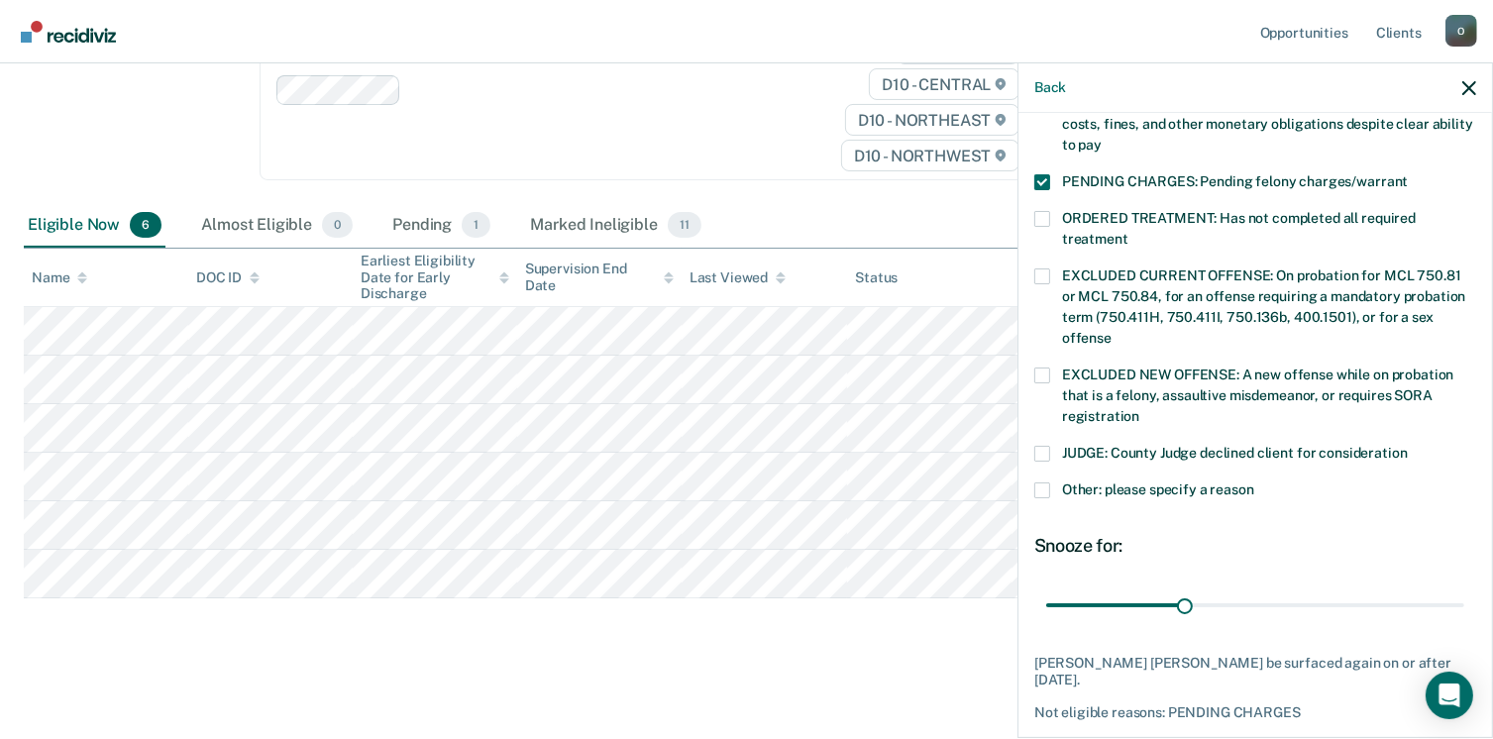
scroll to position [645, 0]
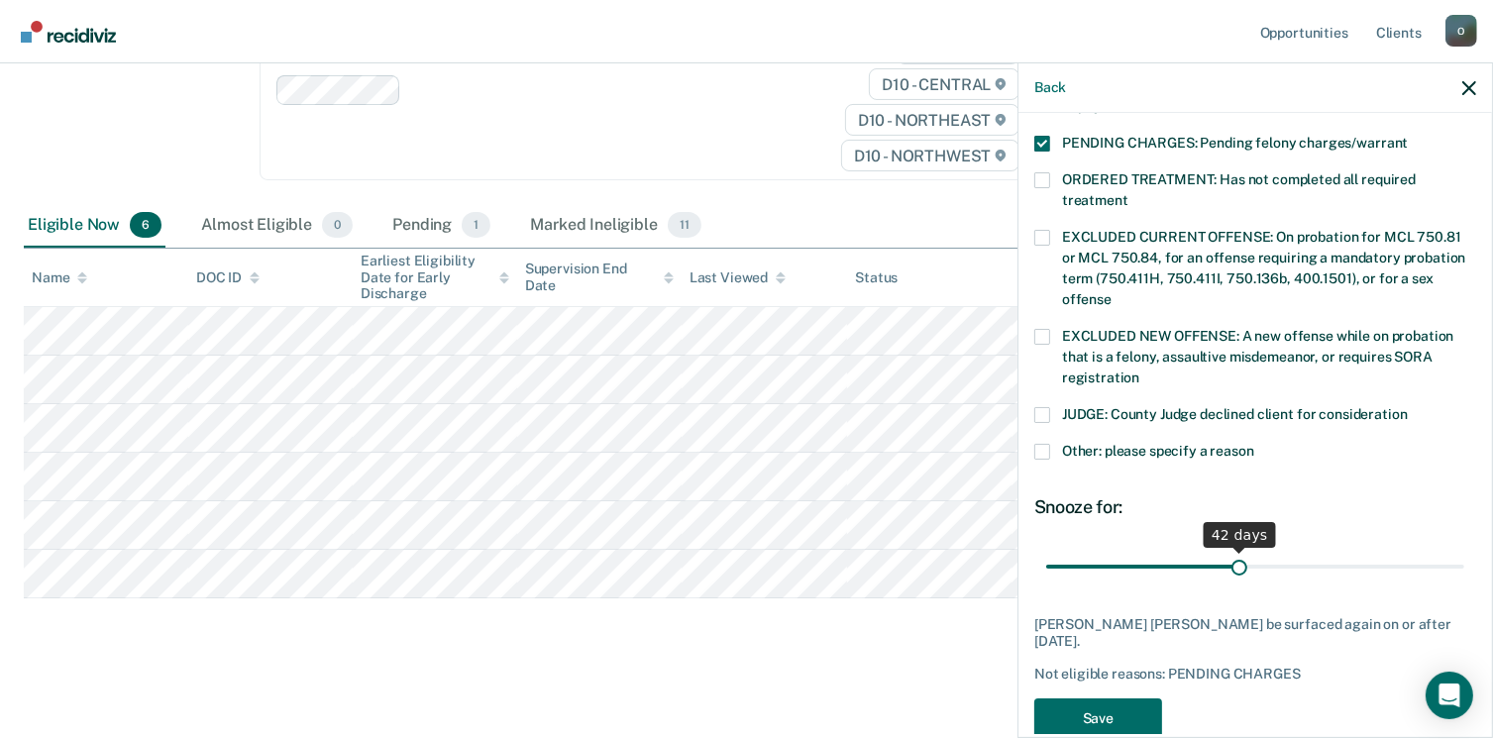
drag, startPoint x: 1180, startPoint y: 537, endPoint x: 1234, endPoint y: 551, distance: 56.2
type input "42"
click at [1234, 551] on input "range" at bounding box center [1255, 567] width 418 height 35
click at [1137, 698] on button "Save" at bounding box center [1098, 718] width 128 height 41
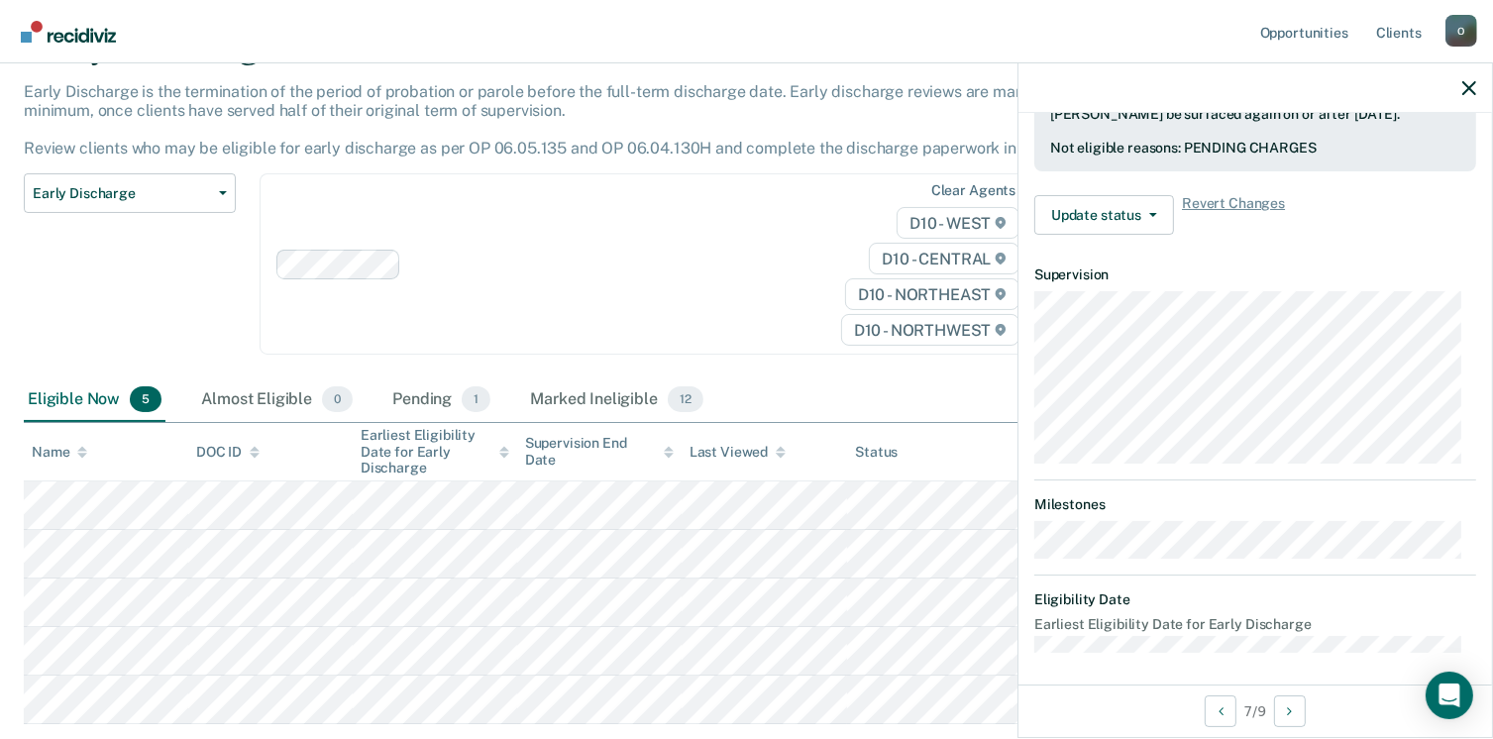
scroll to position [0, 0]
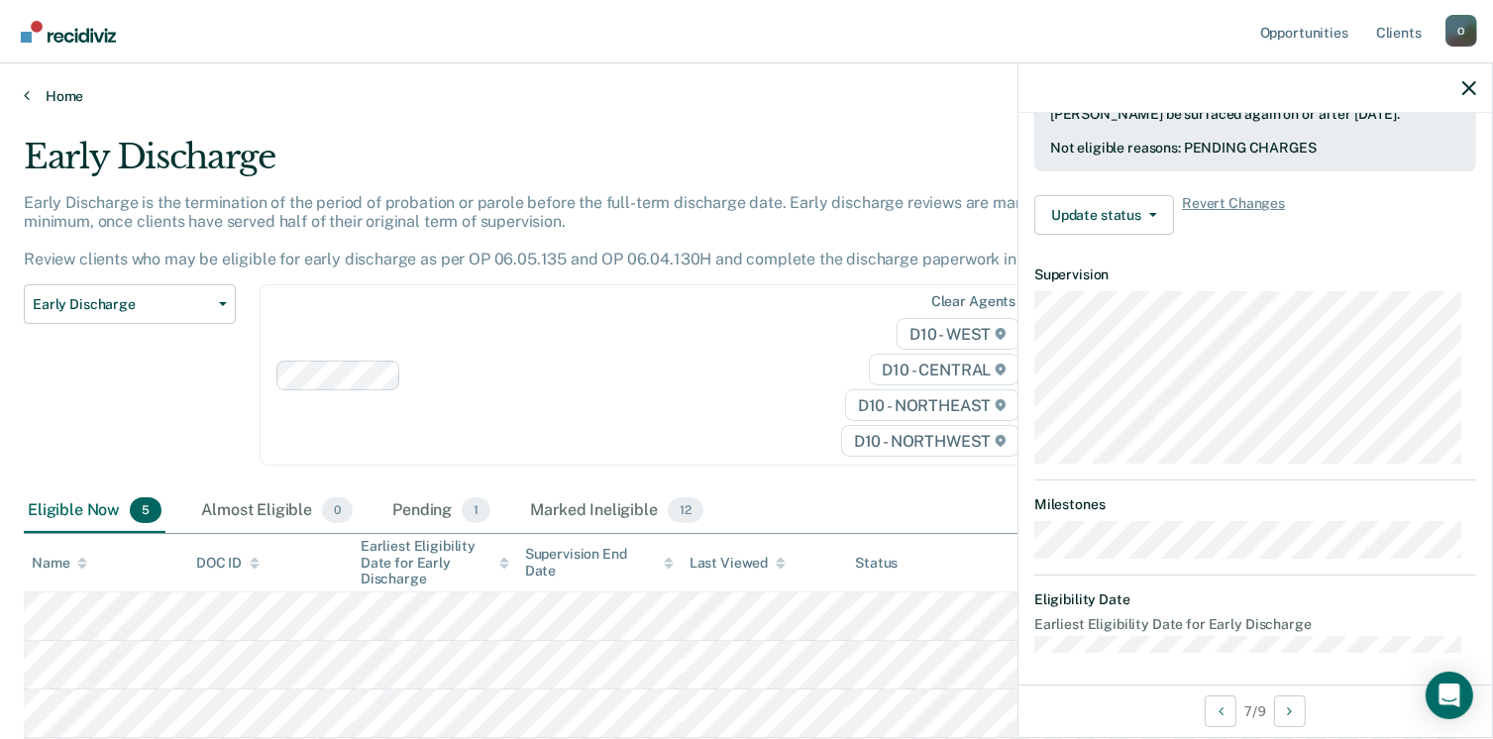
click at [73, 95] on link "Home" at bounding box center [746, 96] width 1445 height 18
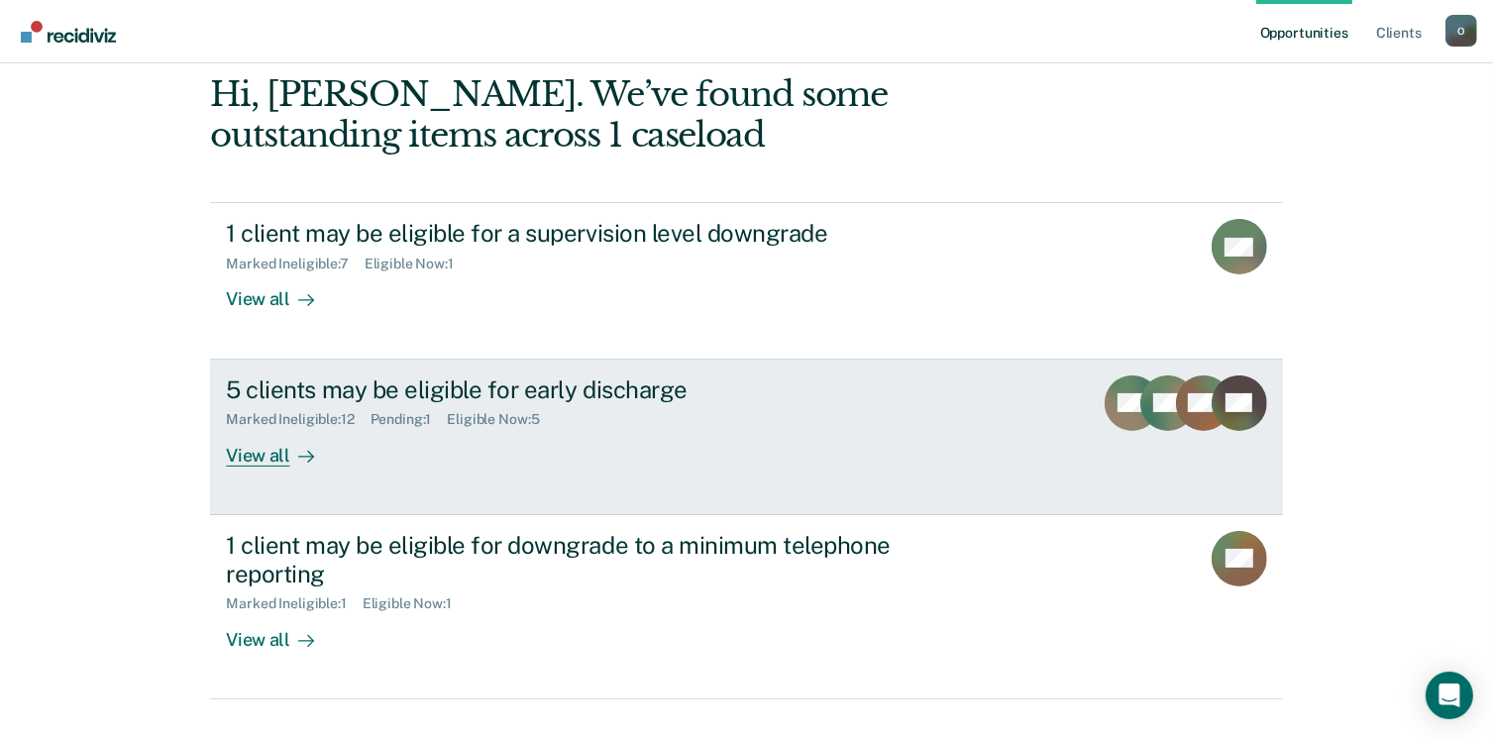
scroll to position [263, 0]
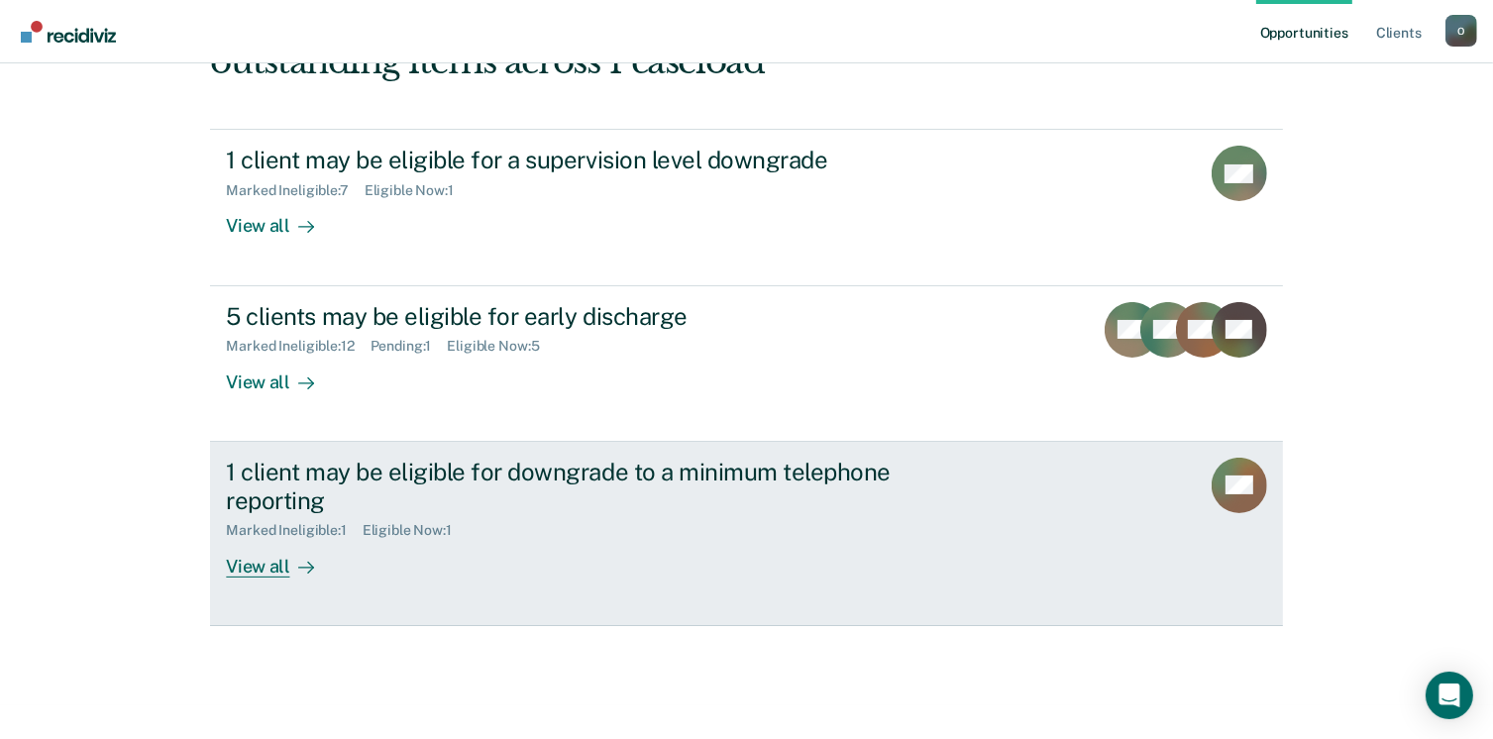
click at [518, 535] on div "Marked Ineligible : 1 Eligible Now : 1" at bounding box center [573, 526] width 695 height 25
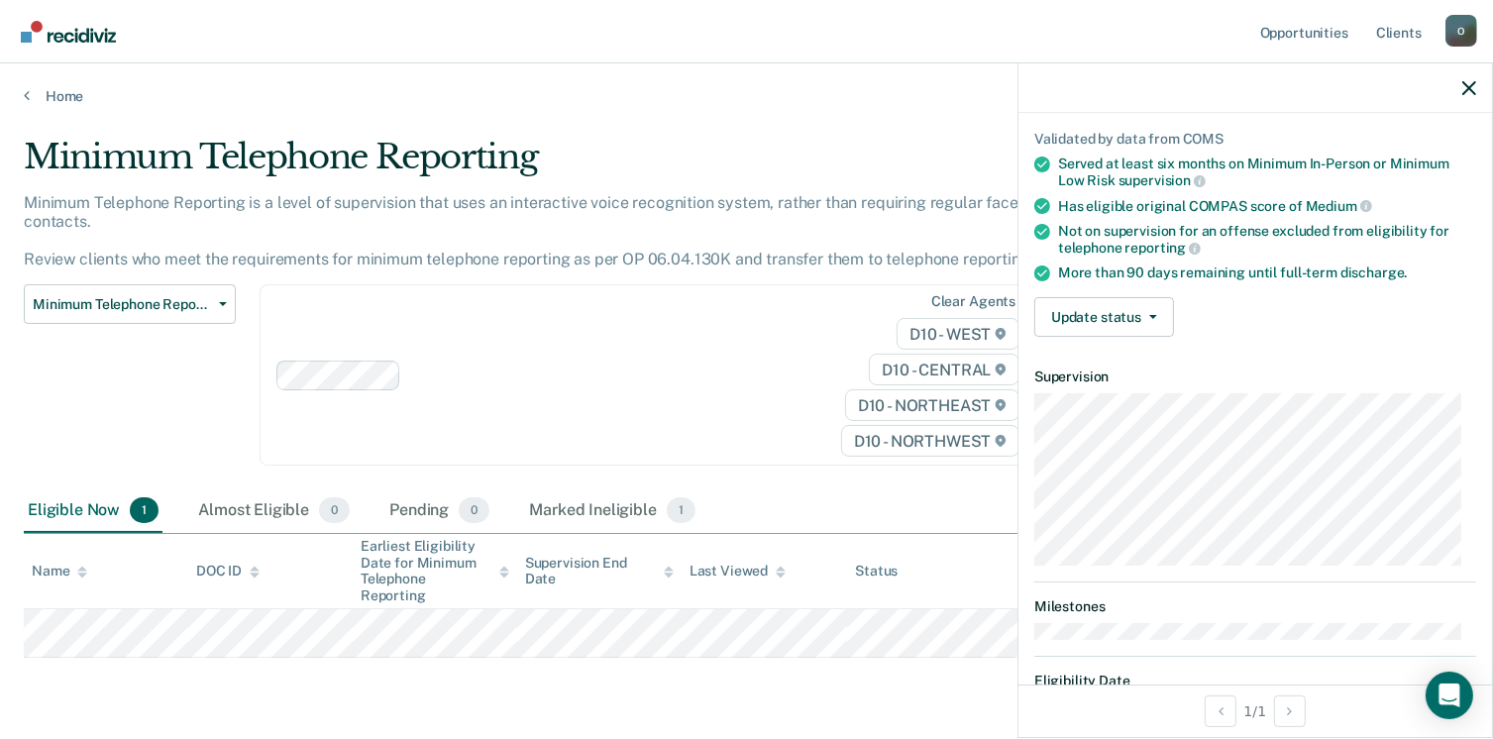
scroll to position [218, 0]
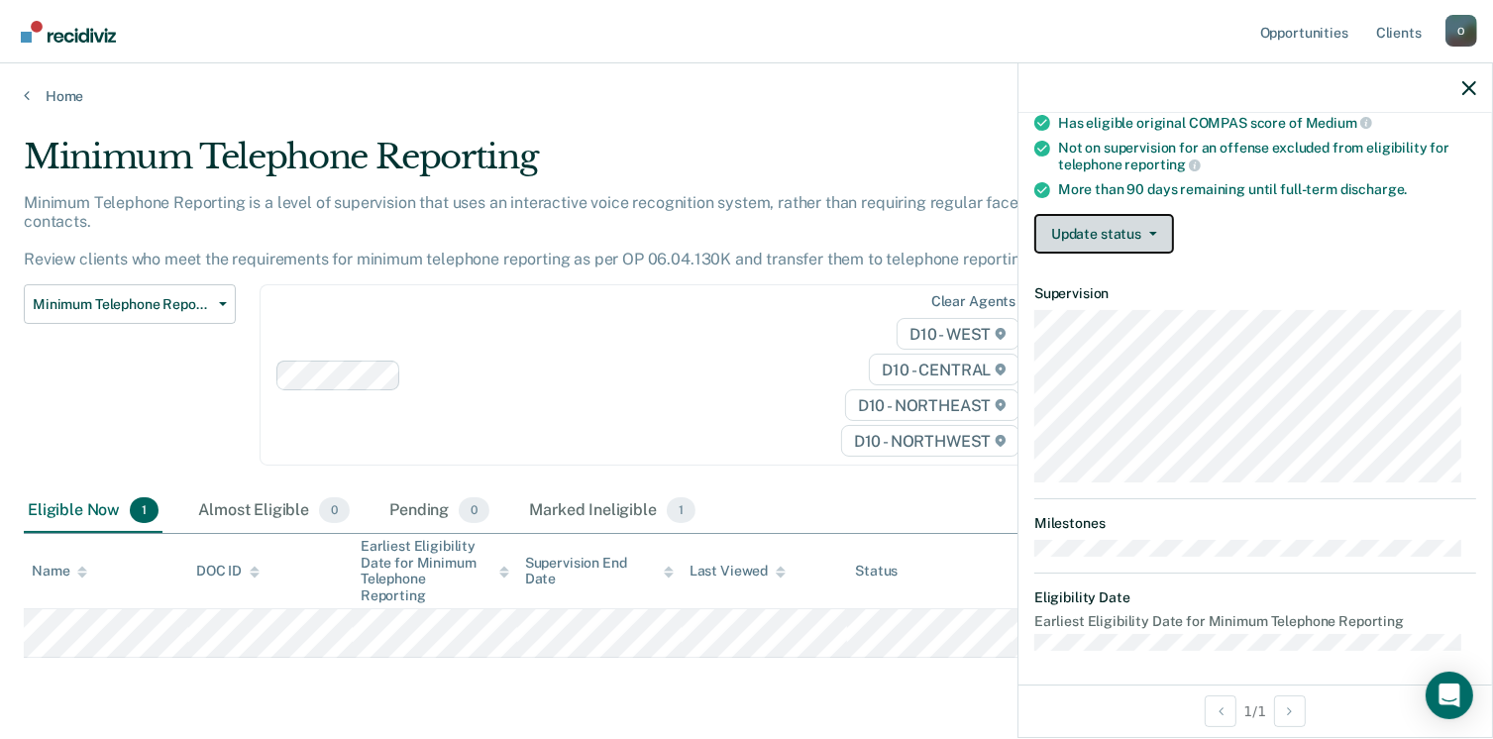
click at [1122, 222] on button "Update status" at bounding box center [1104, 234] width 140 height 40
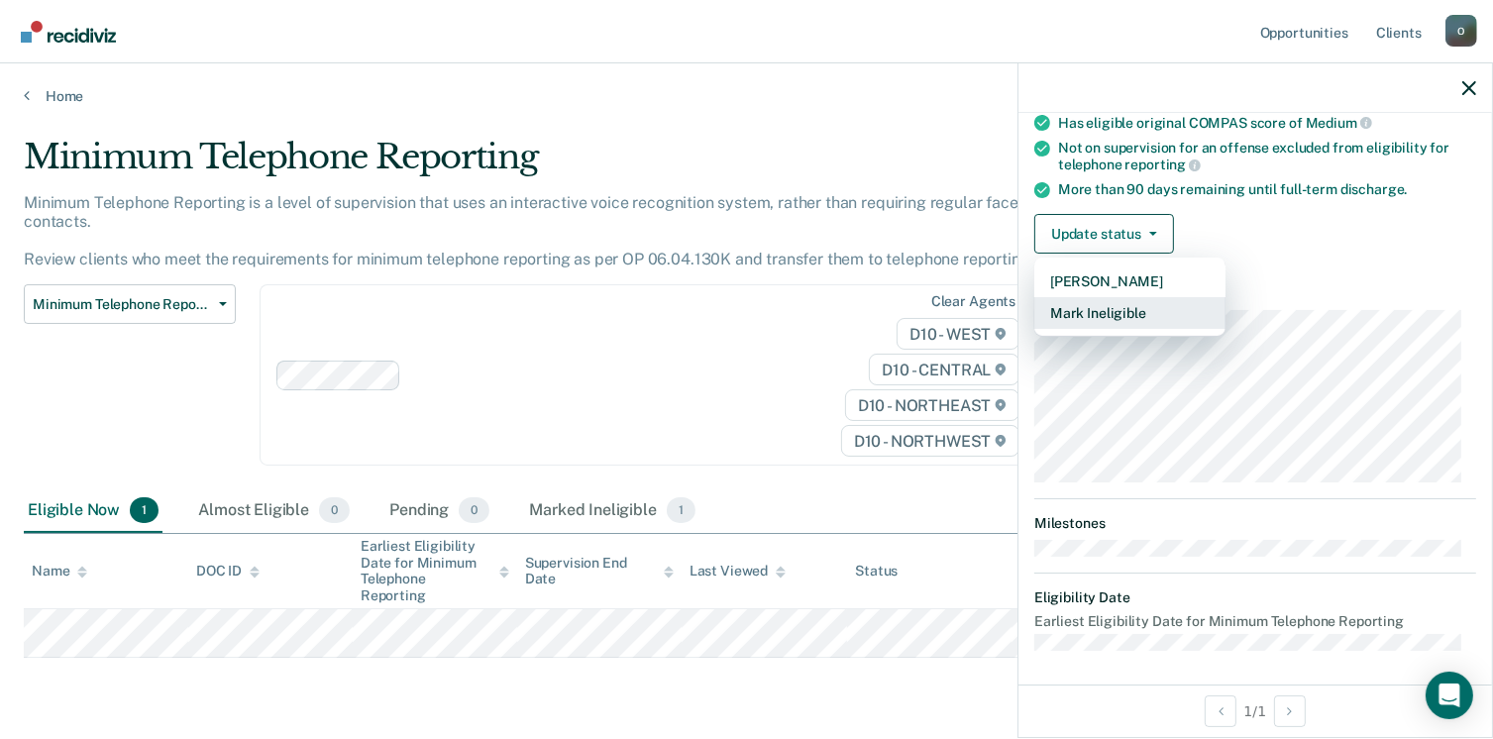
click at [1124, 314] on button "Mark Ineligible" at bounding box center [1129, 313] width 191 height 32
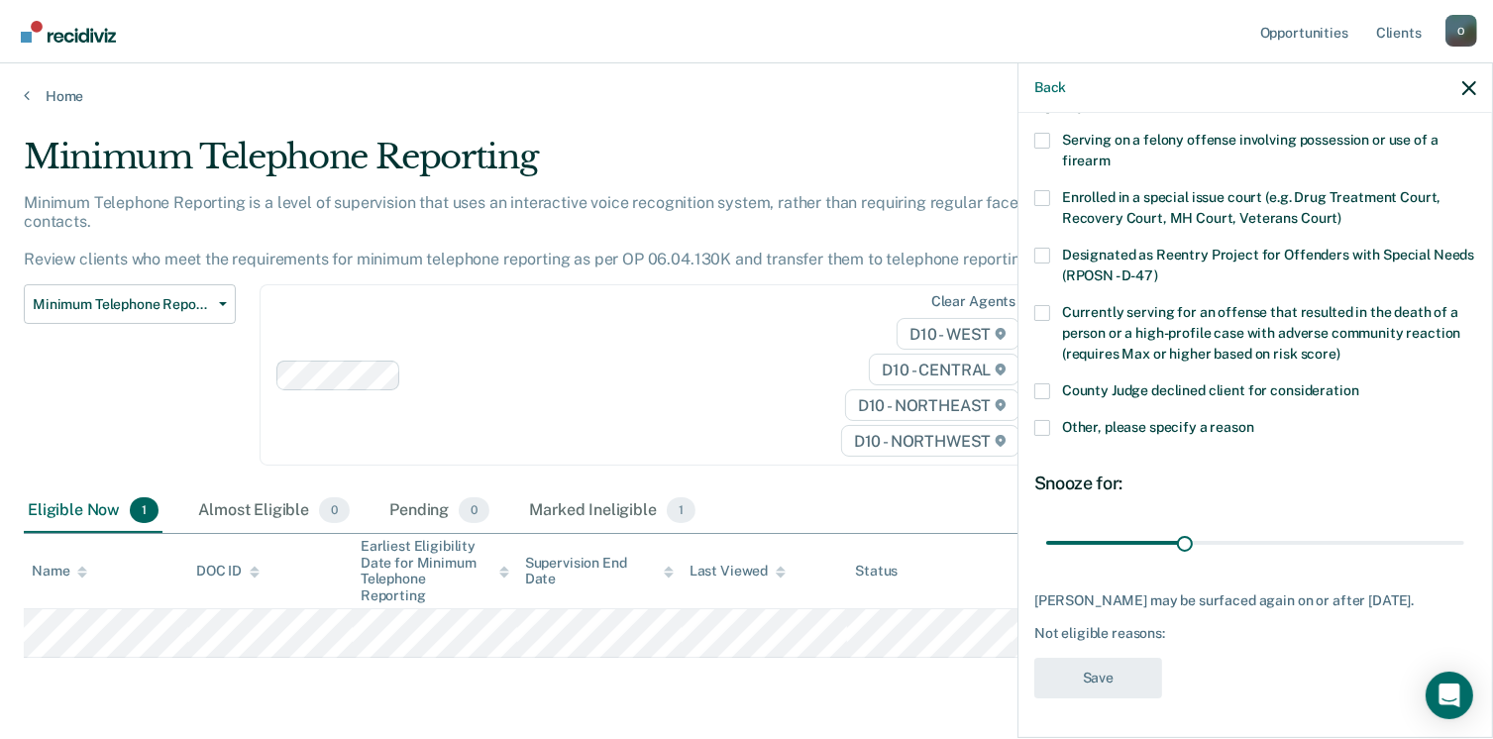
click at [1061, 426] on div "Other, please specify a reason" at bounding box center [1255, 438] width 442 height 37
click at [1028, 420] on div "SB Which of the following requirements has [PERSON_NAME] not met? Serving on a …" at bounding box center [1254, 423] width 473 height 621
click at [1042, 420] on label "Other, please specify a reason" at bounding box center [1255, 430] width 442 height 21
click at [1254, 420] on input "Other, please specify a reason" at bounding box center [1254, 420] width 0 height 0
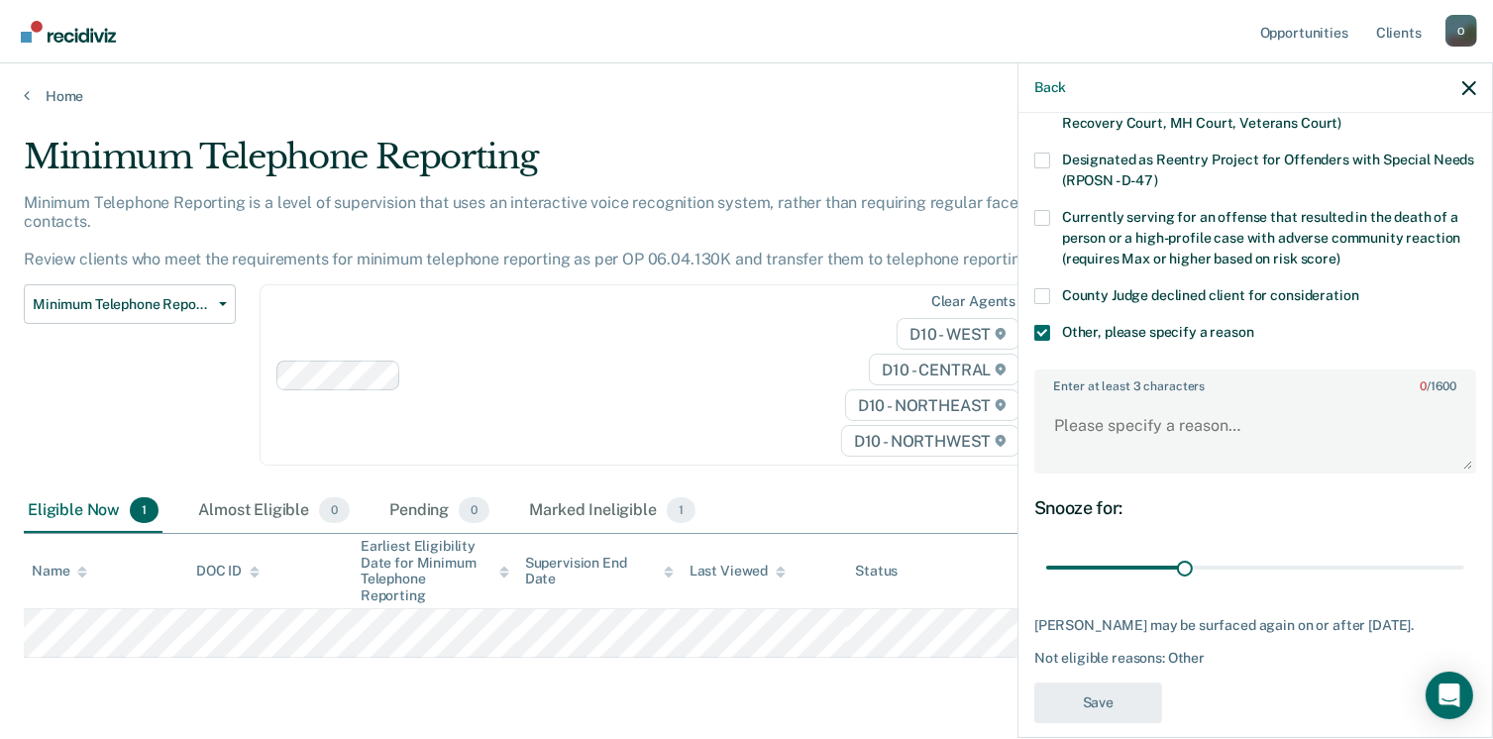
scroll to position [262, 0]
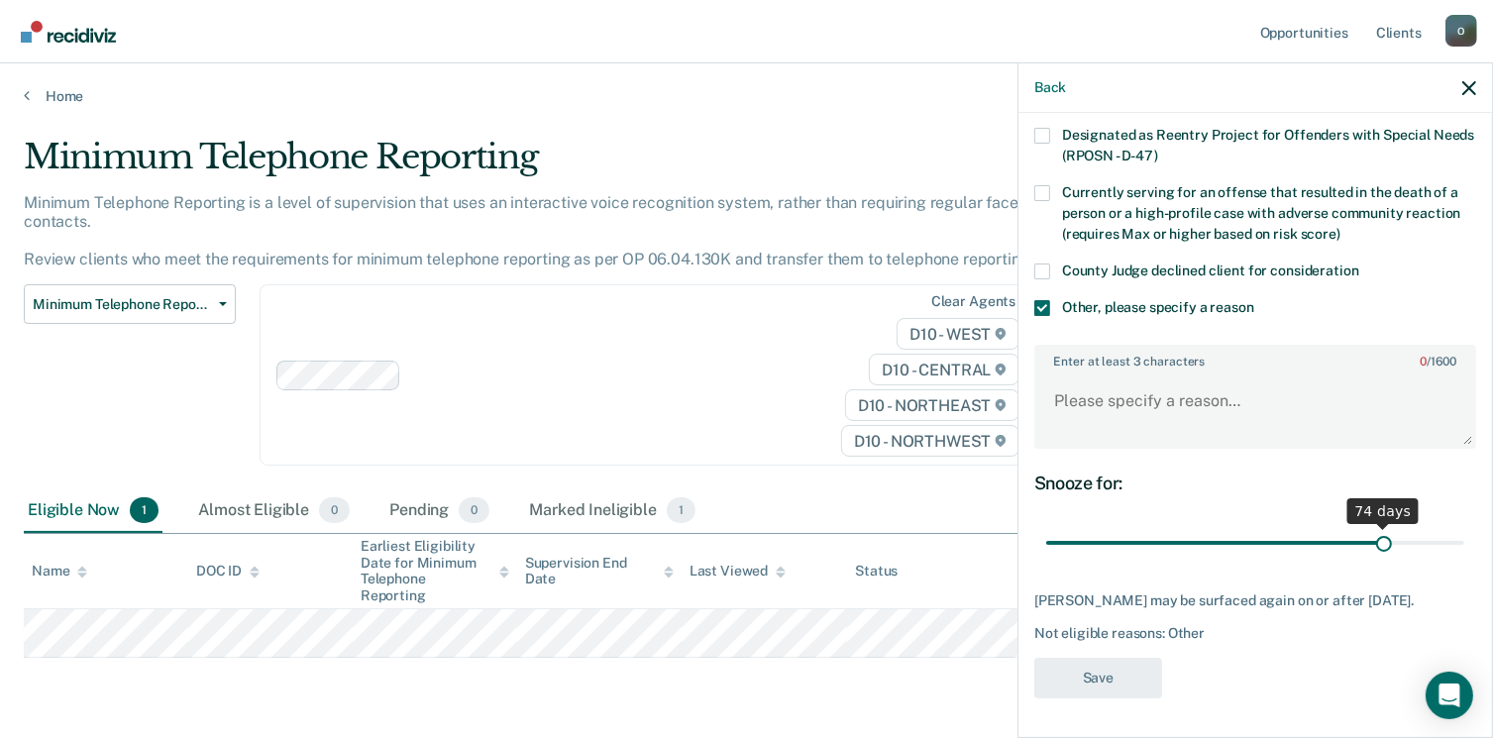
drag, startPoint x: 1178, startPoint y: 522, endPoint x: 1370, endPoint y: 532, distance: 192.4
type input "74"
click at [1370, 532] on input "range" at bounding box center [1255, 543] width 418 height 35
click at [1242, 421] on textarea "Enter at least 3 characters 0 / 1600" at bounding box center [1255, 409] width 438 height 73
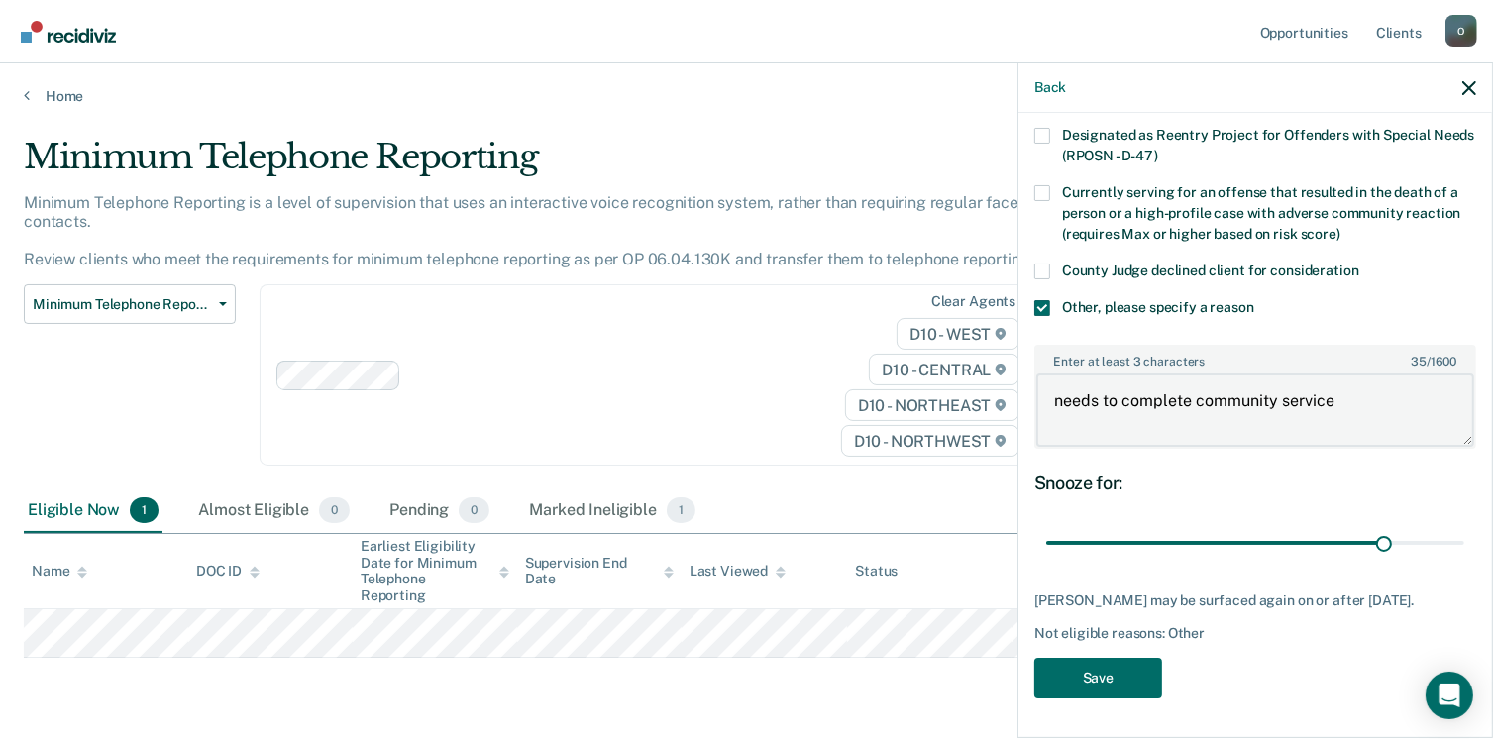
click at [1343, 380] on textarea "needs to complete community service" at bounding box center [1255, 409] width 438 height 73
drag, startPoint x: 1343, startPoint y: 382, endPoint x: 1352, endPoint y: 417, distance: 35.8
click at [1347, 385] on textarea "needs to complete community service" at bounding box center [1255, 409] width 438 height 73
type textarea "needs to complete community service"
click at [1136, 666] on button "Save" at bounding box center [1098, 678] width 128 height 41
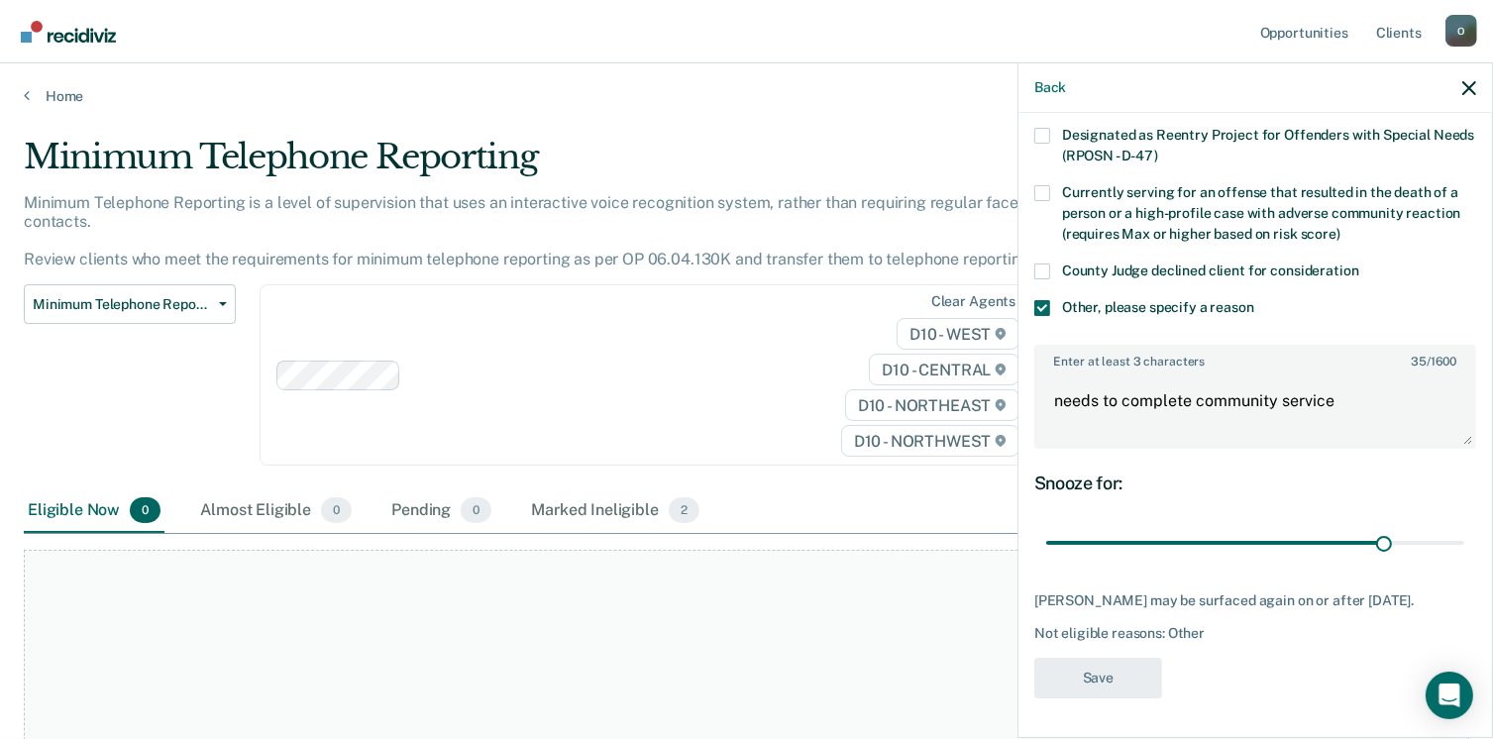
click at [670, 318] on div "Clear agents D10 - WEST D10 - CENTRAL D10 - NORTHEAST D10 - NORTHWEST" at bounding box center [650, 374] width 781 height 181
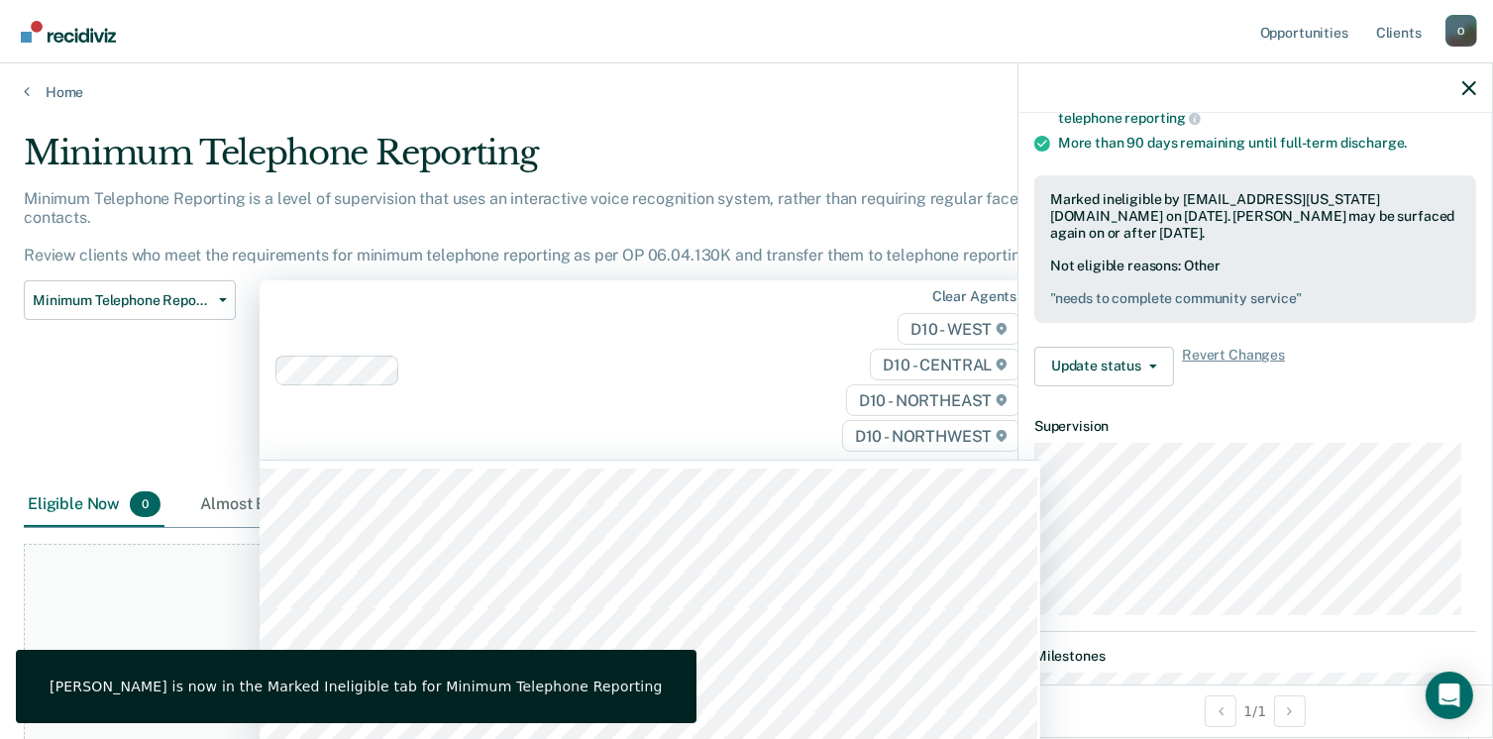
scroll to position [4, 0]
click at [85, 88] on link "Home" at bounding box center [746, 92] width 1445 height 18
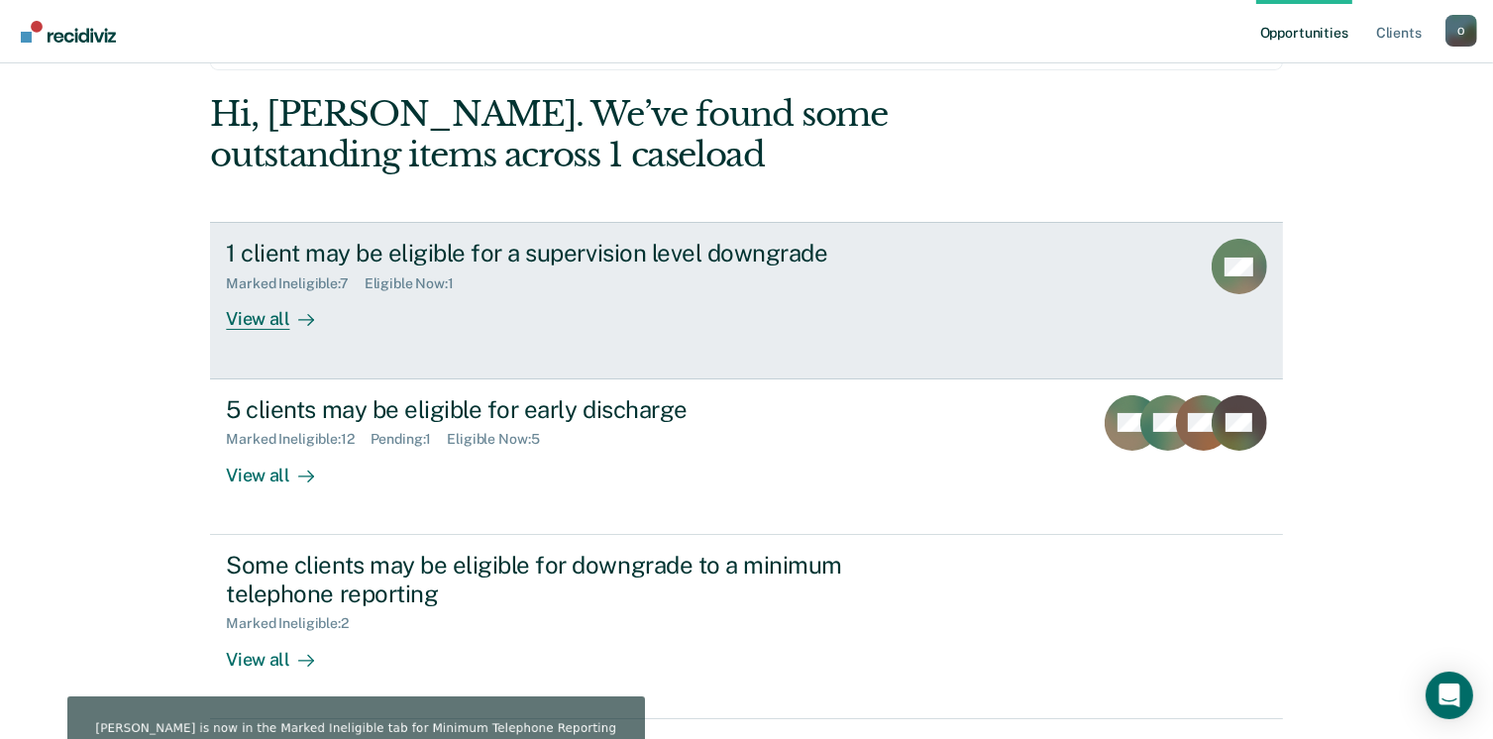
scroll to position [132, 0]
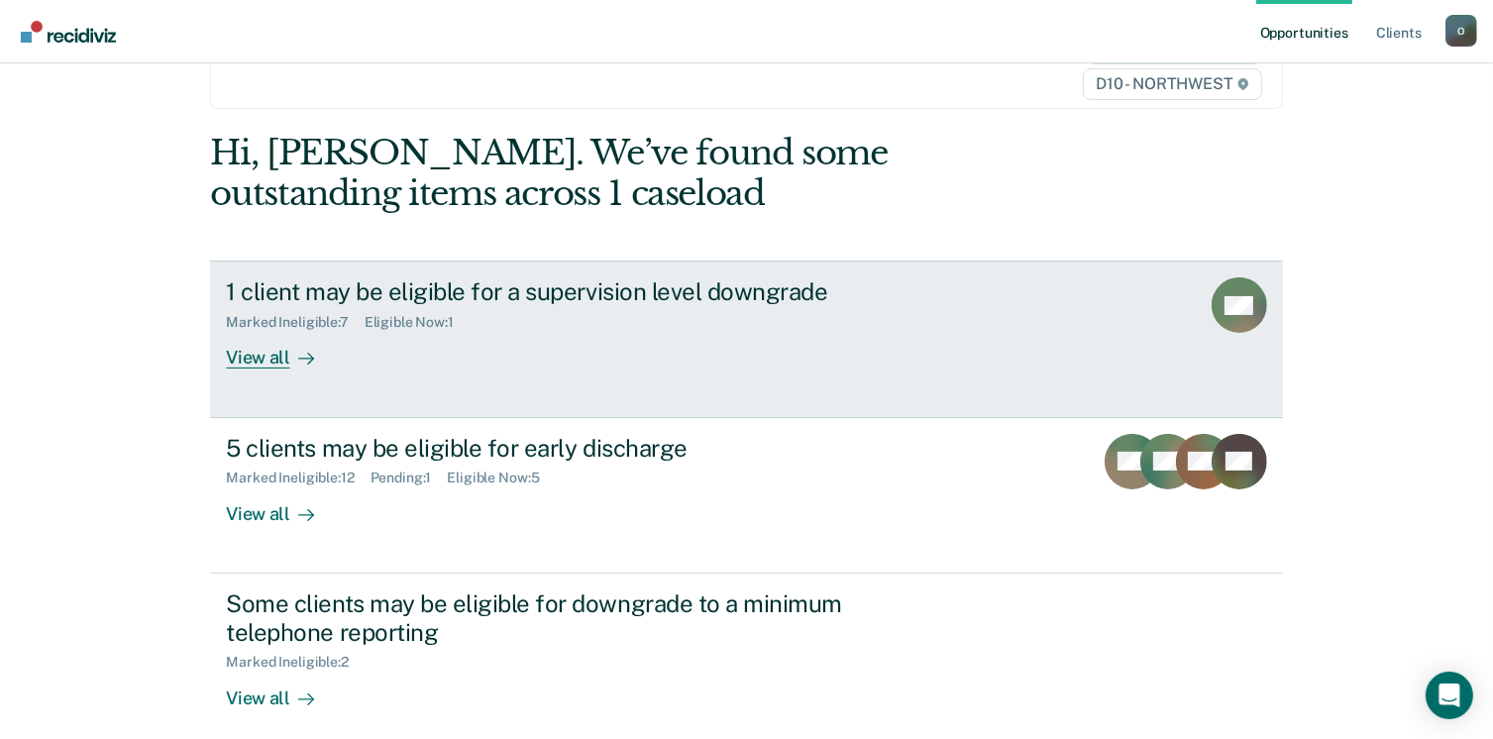
click at [709, 292] on div "1 client may be eligible for a supervision level downgrade" at bounding box center [573, 291] width 695 height 29
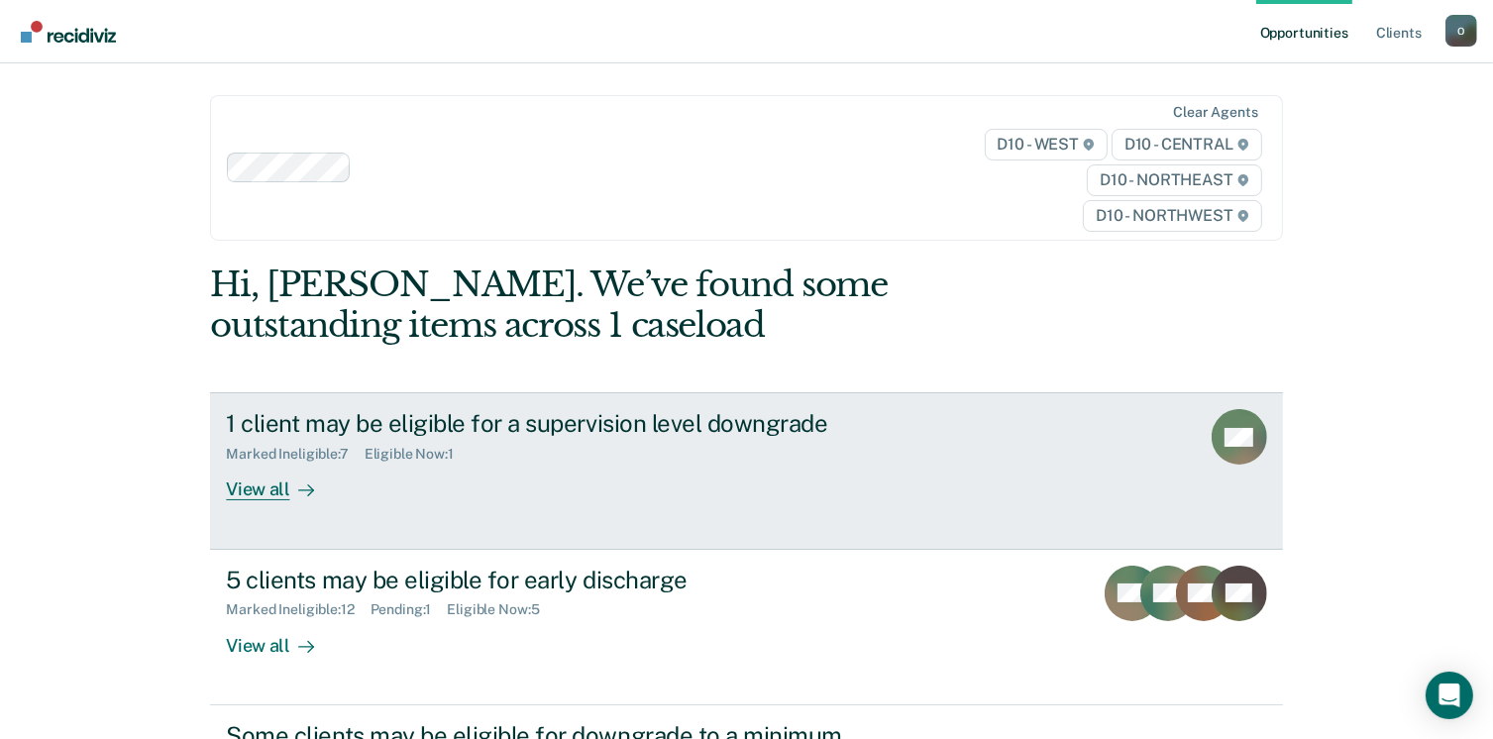
click at [569, 419] on div "1 client may be eligible for a supervision level downgrade" at bounding box center [573, 423] width 695 height 29
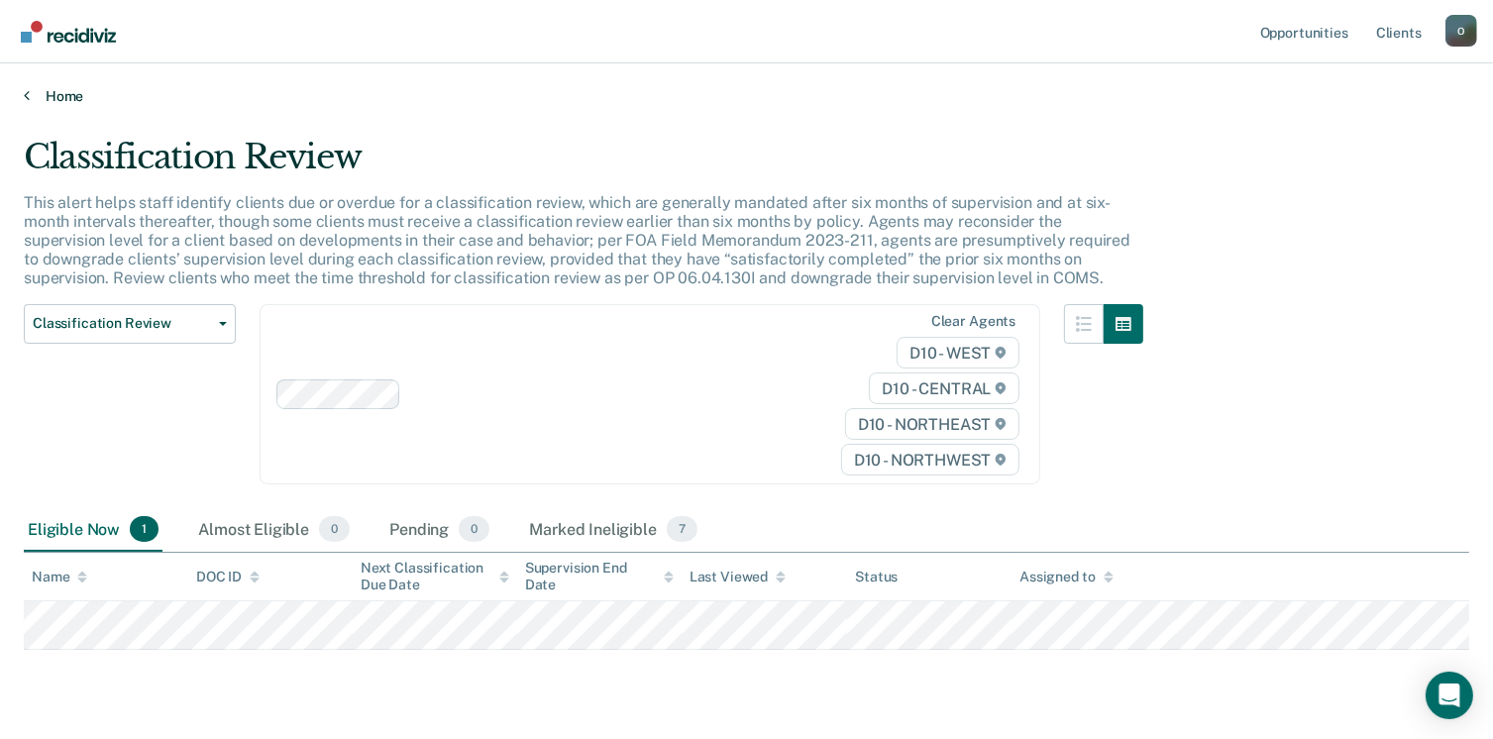
click at [29, 92] on link "Home" at bounding box center [746, 96] width 1445 height 18
